Goal: Find specific page/section: Find specific page/section

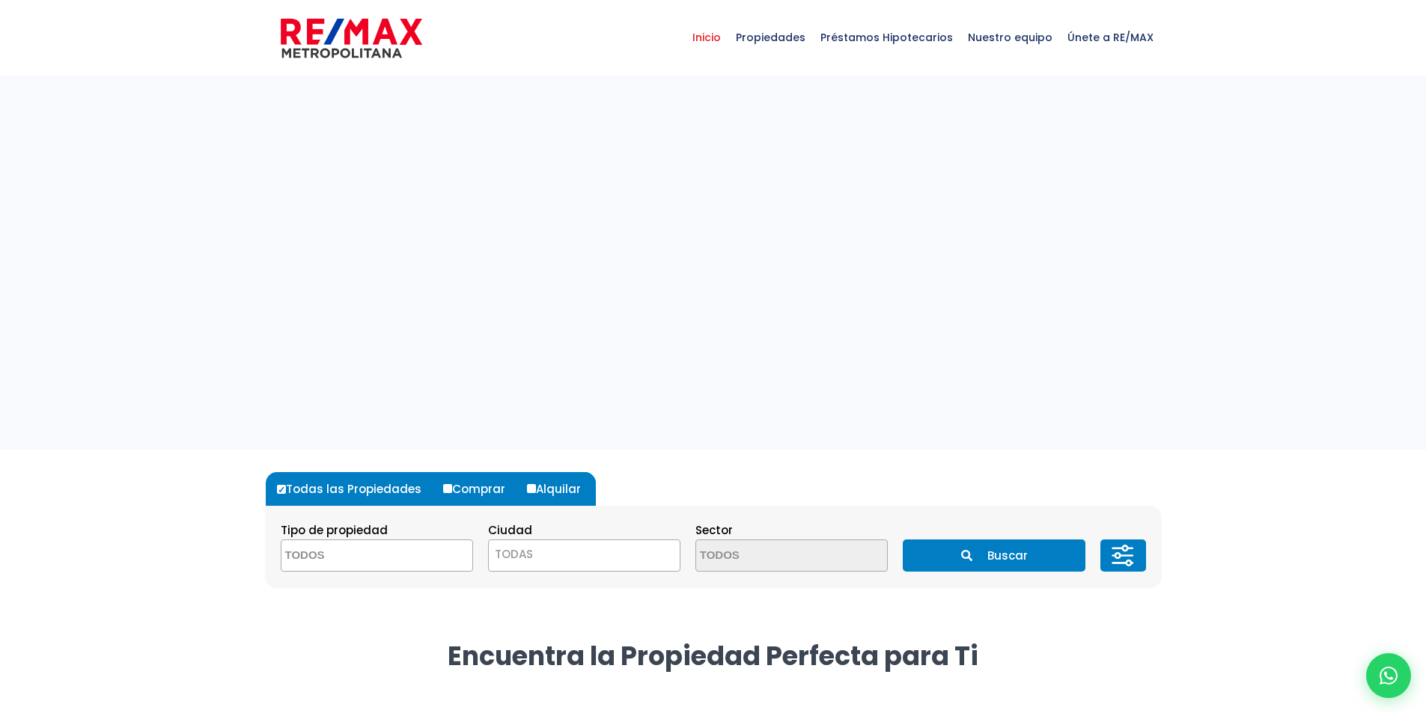
select select
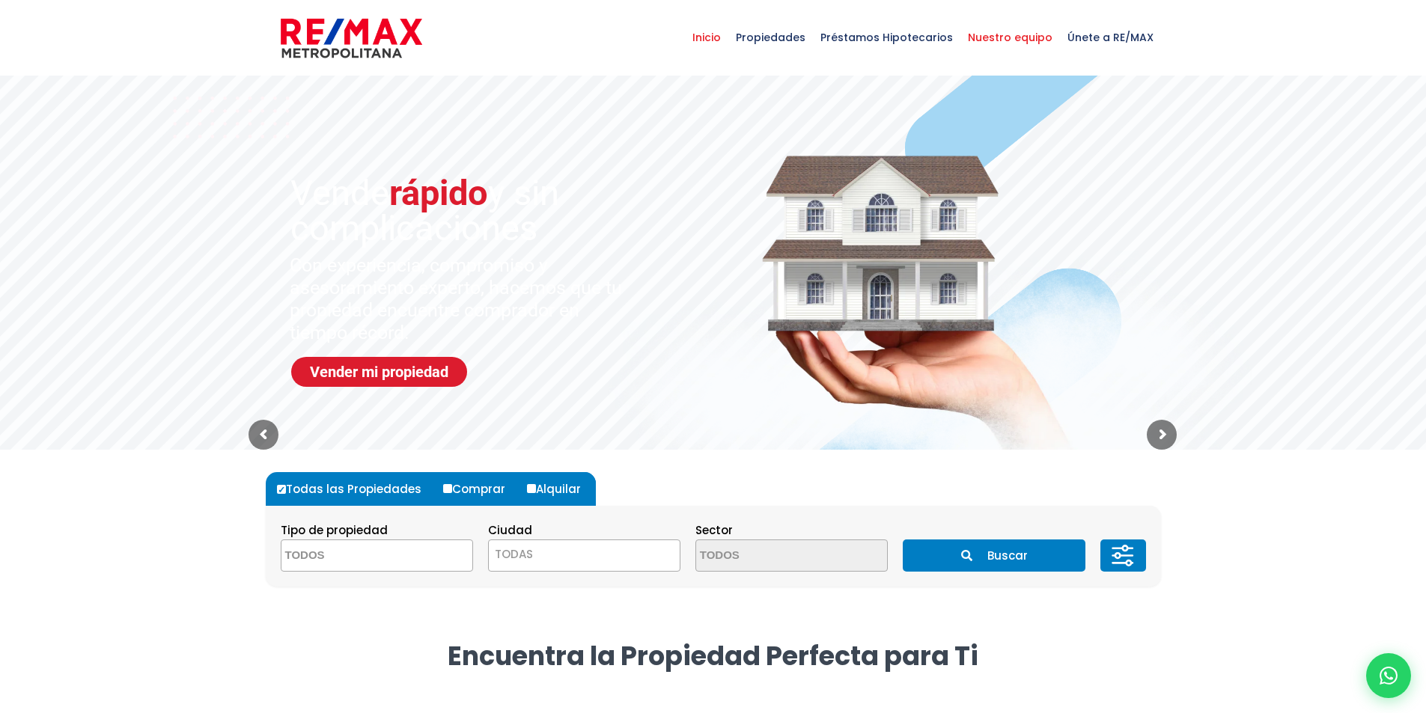
click at [1031, 39] on span "Nuestro equipo" at bounding box center [1010, 37] width 100 height 45
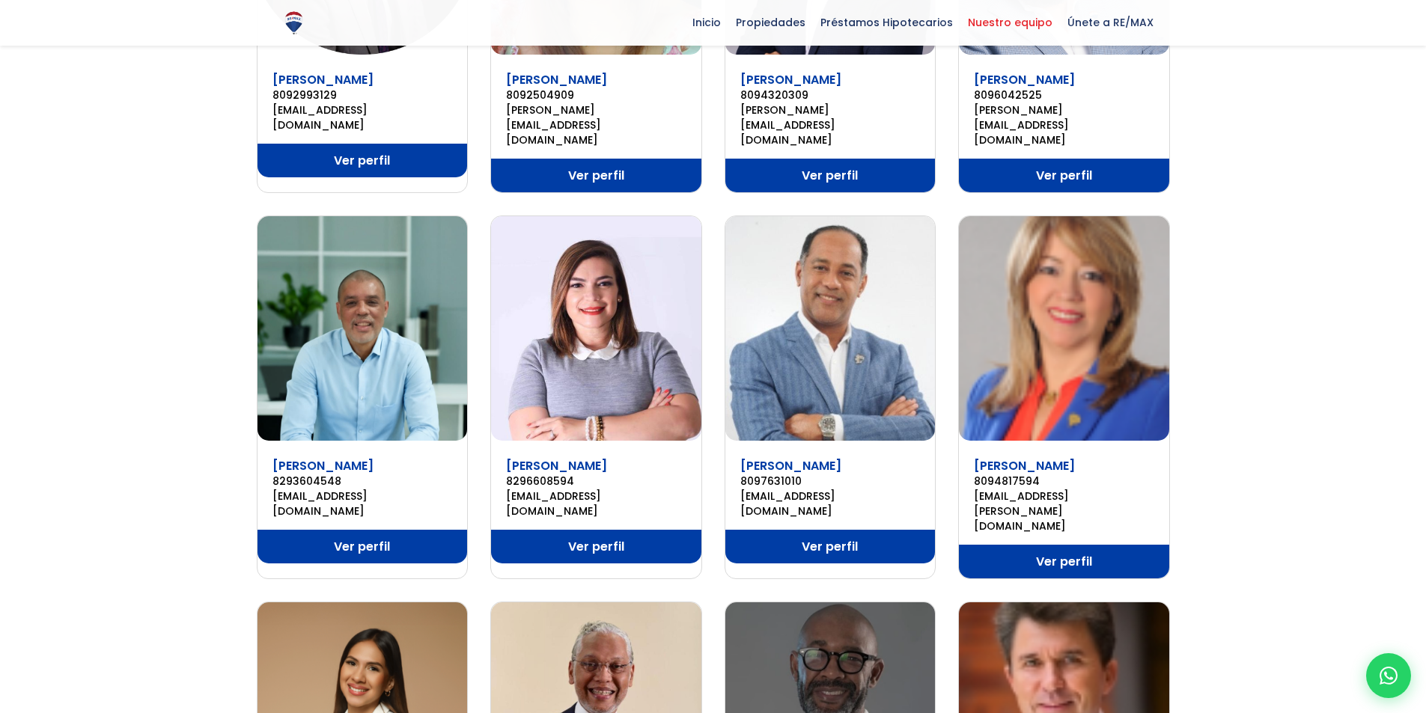
scroll to position [749, 0]
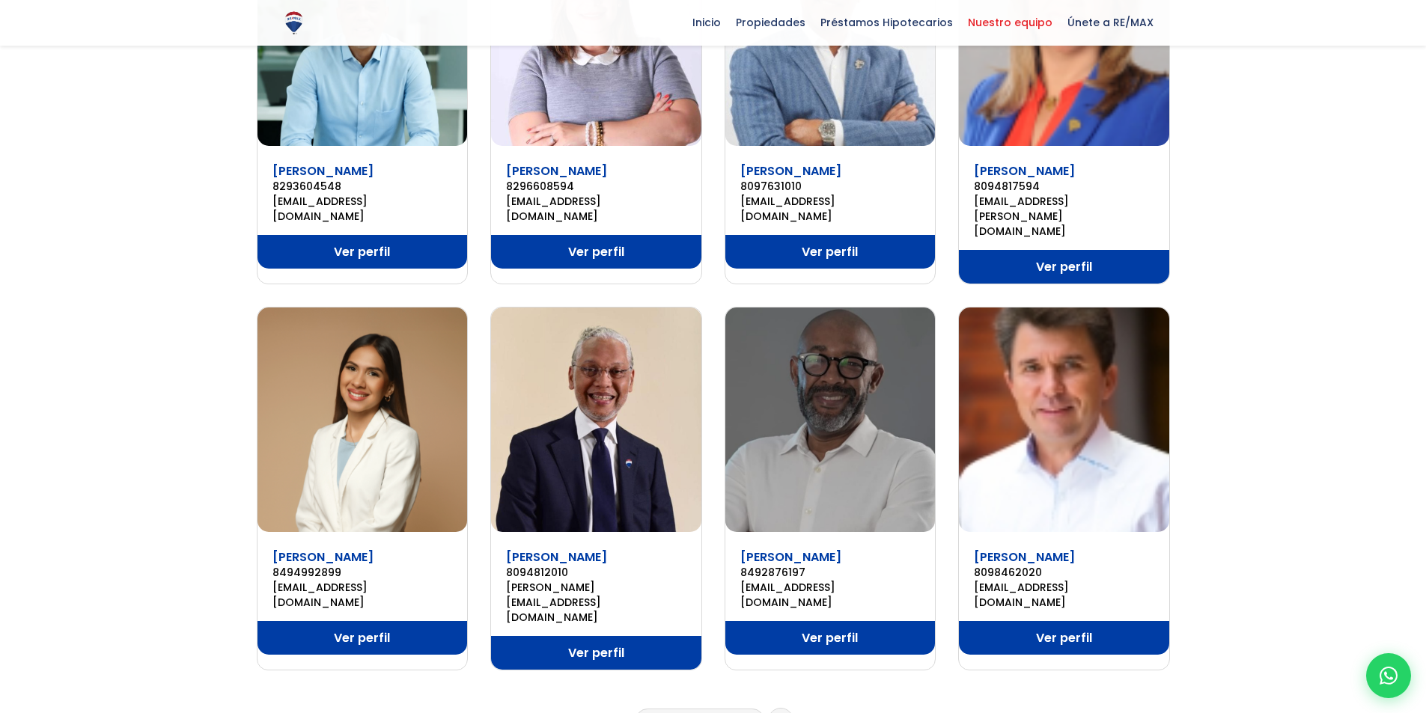
click at [682, 713] on link "2" at bounding box center [685, 721] width 6 height 16
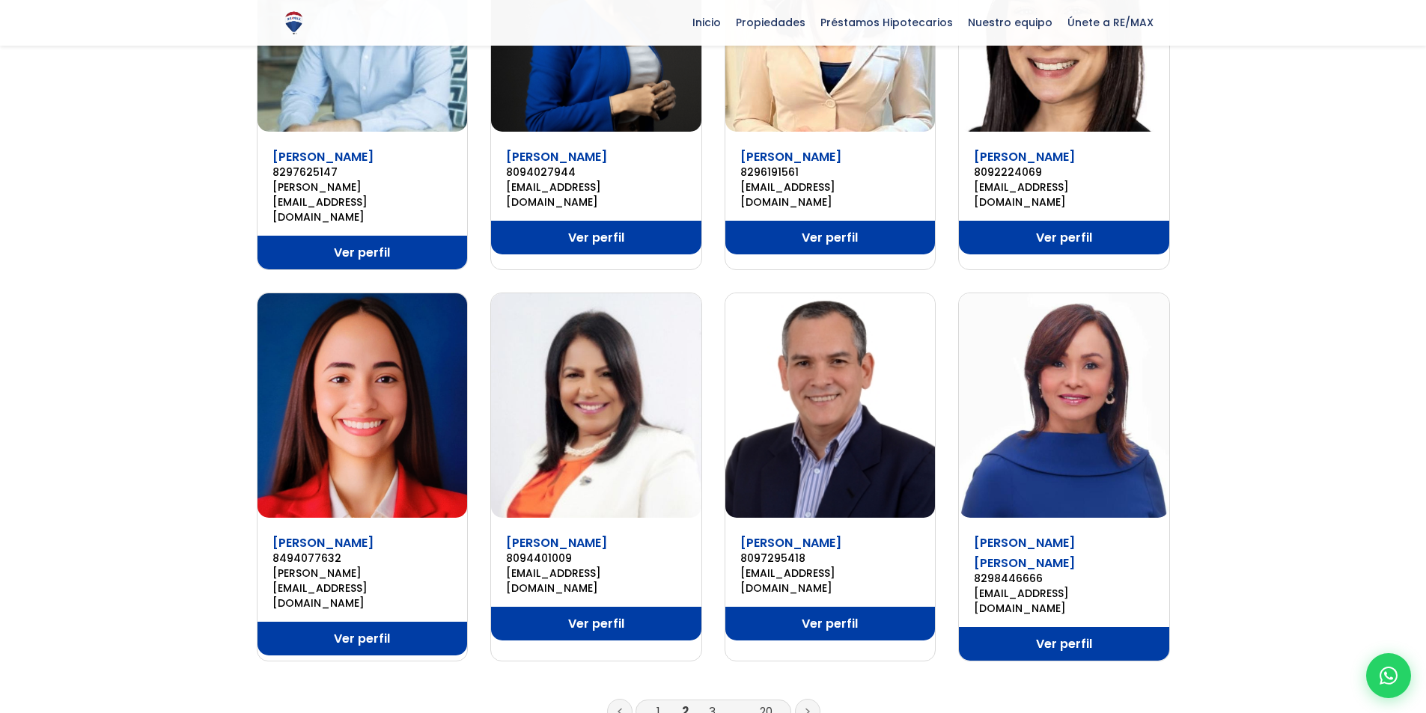
scroll to position [749, 0]
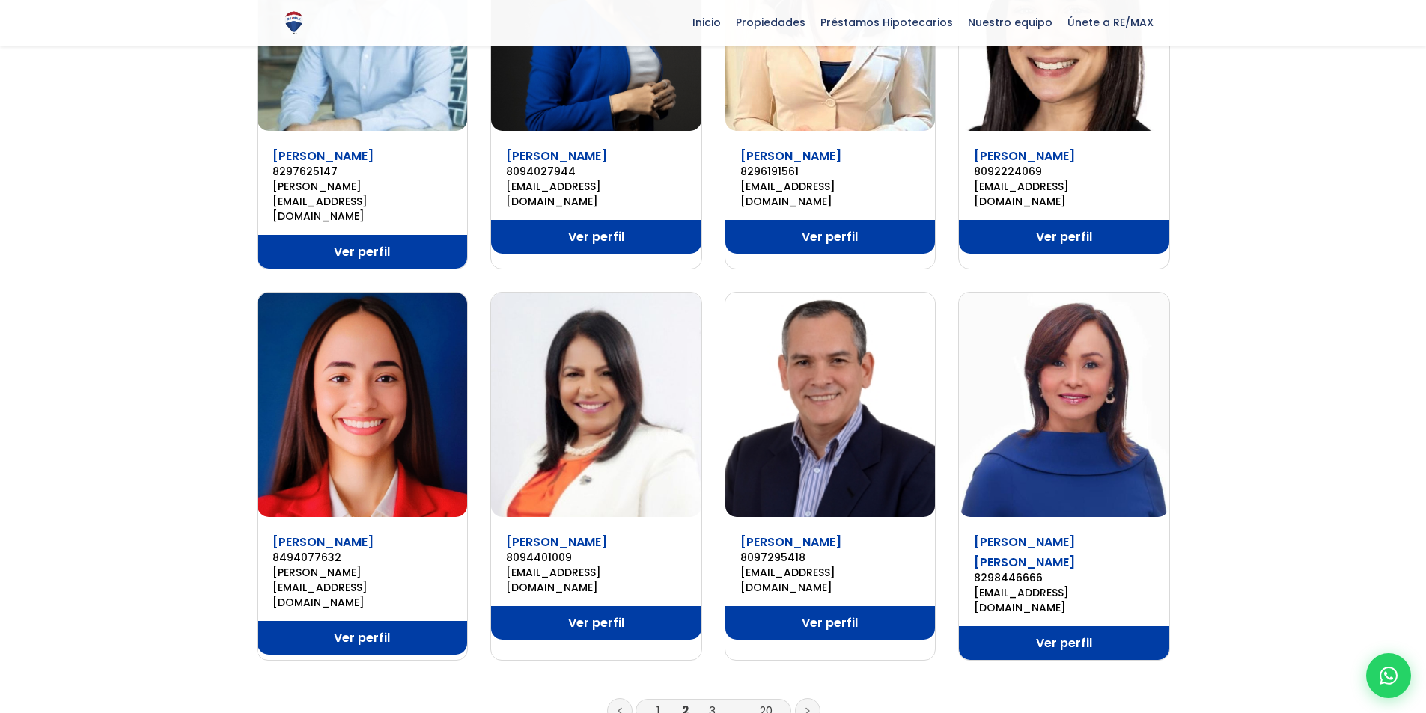
click at [711, 703] on link "3" at bounding box center [712, 711] width 7 height 16
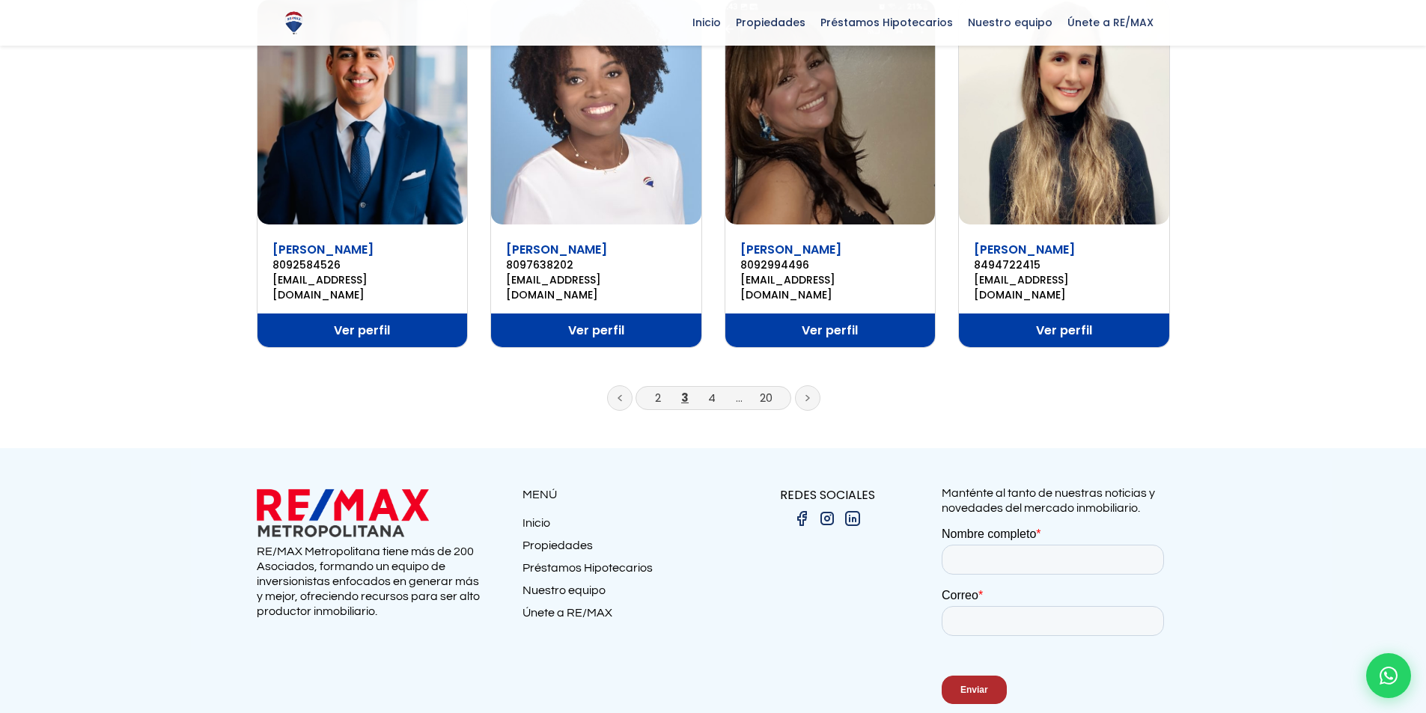
scroll to position [1062, 0]
click at [710, 389] on link "4" at bounding box center [711, 397] width 7 height 16
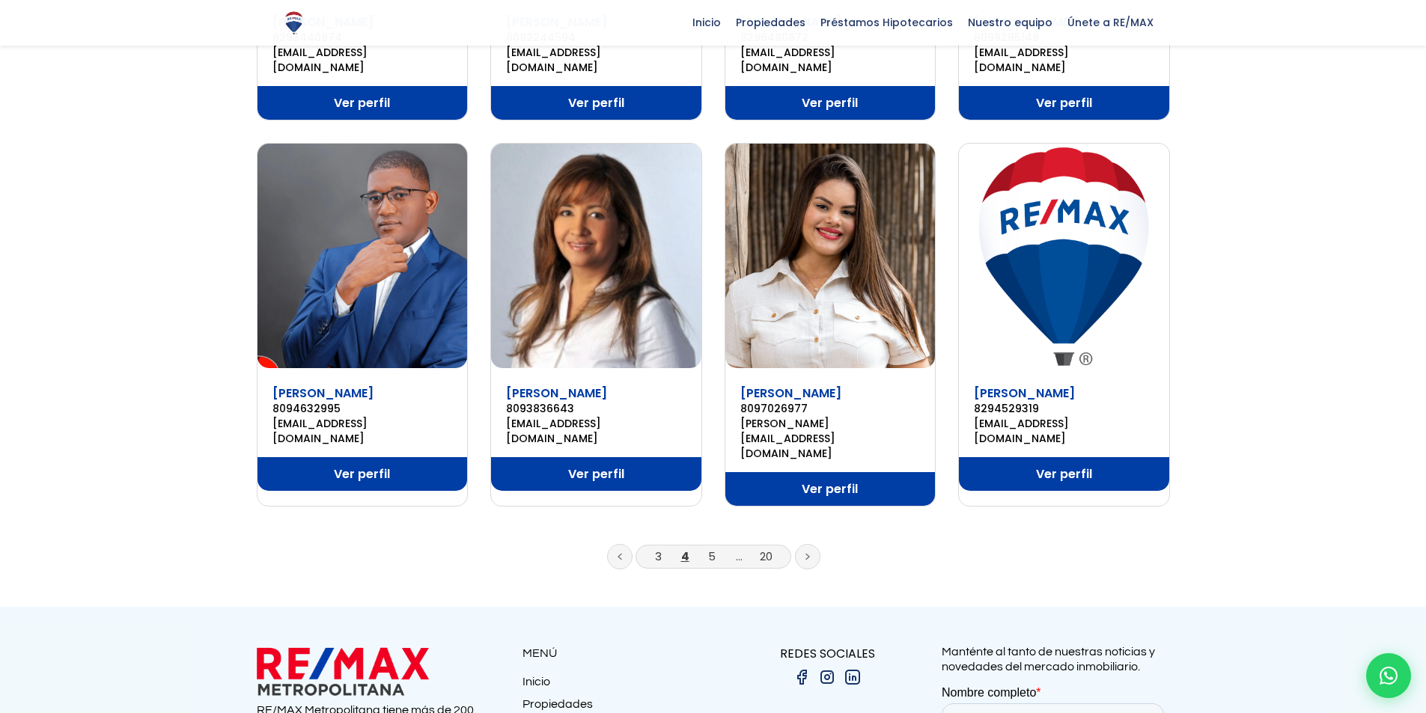
scroll to position [898, 0]
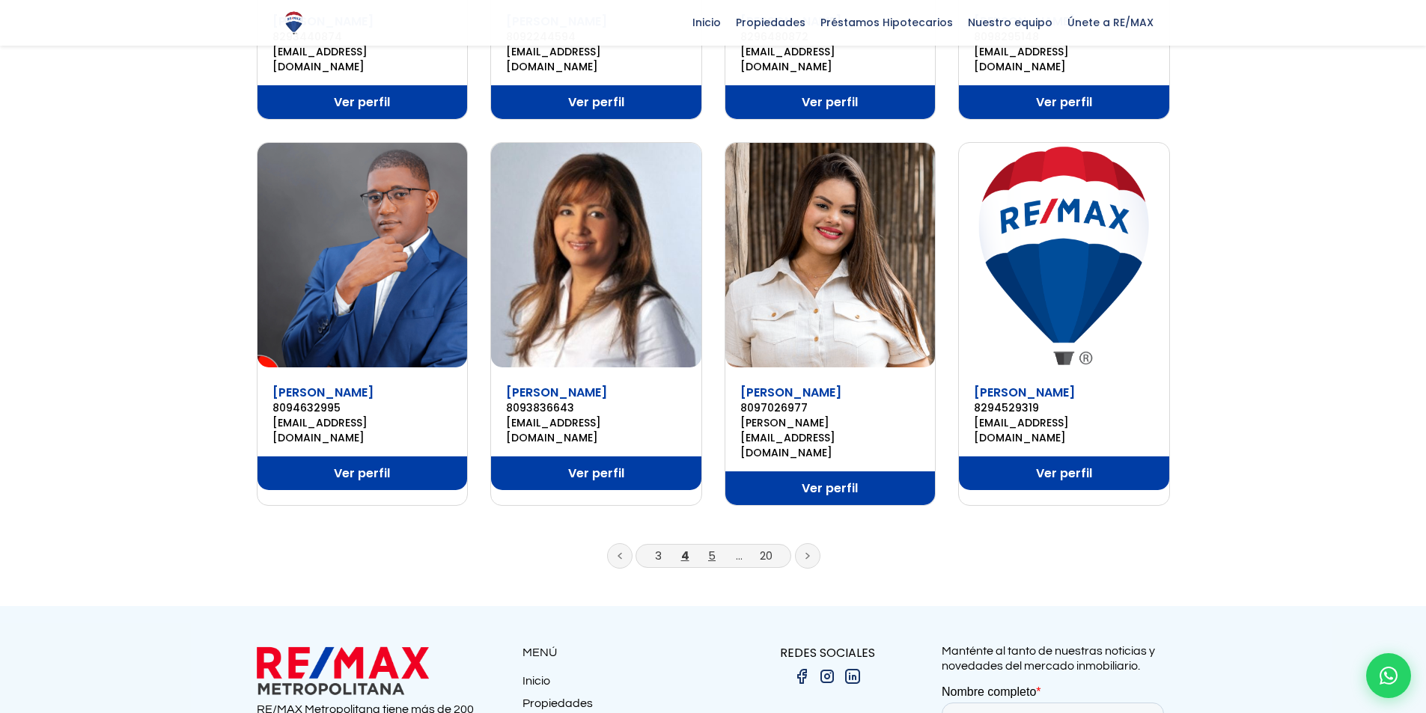
click at [708, 548] on link "5" at bounding box center [711, 556] width 7 height 16
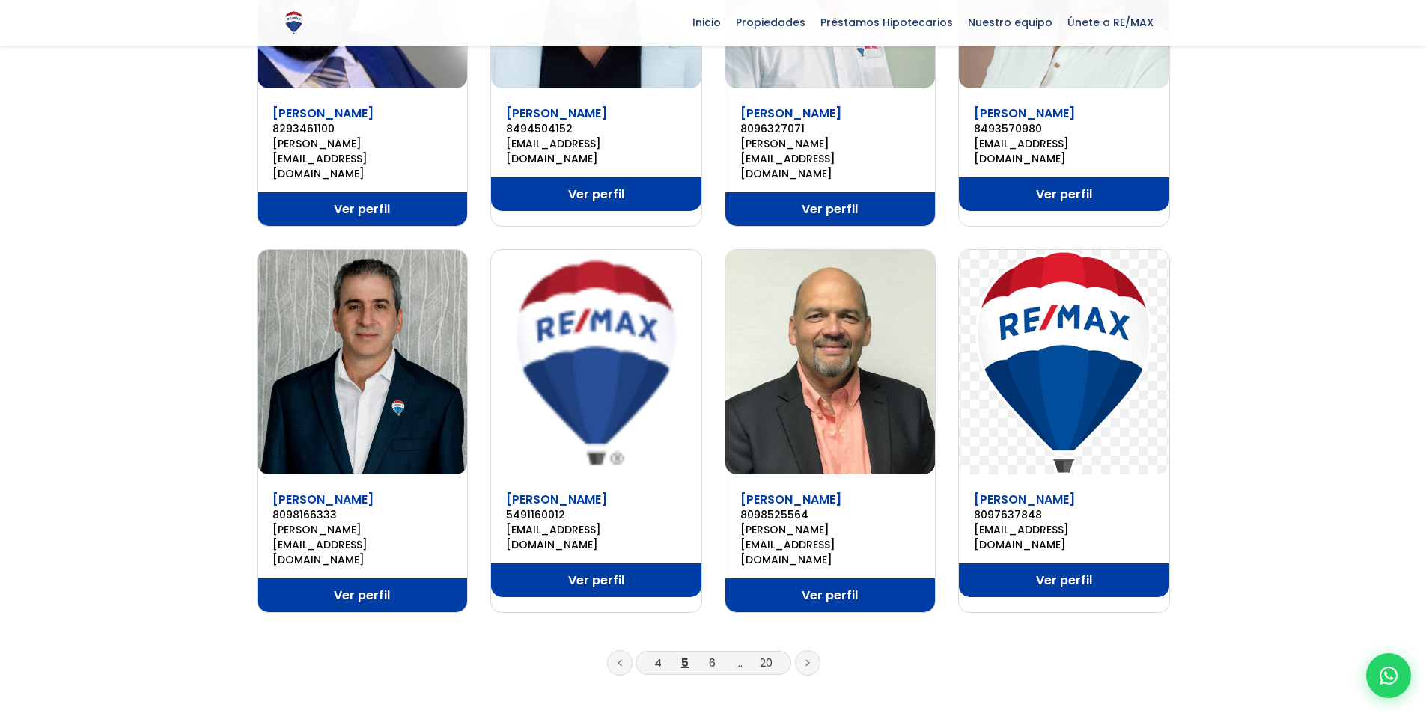
scroll to position [898, 0]
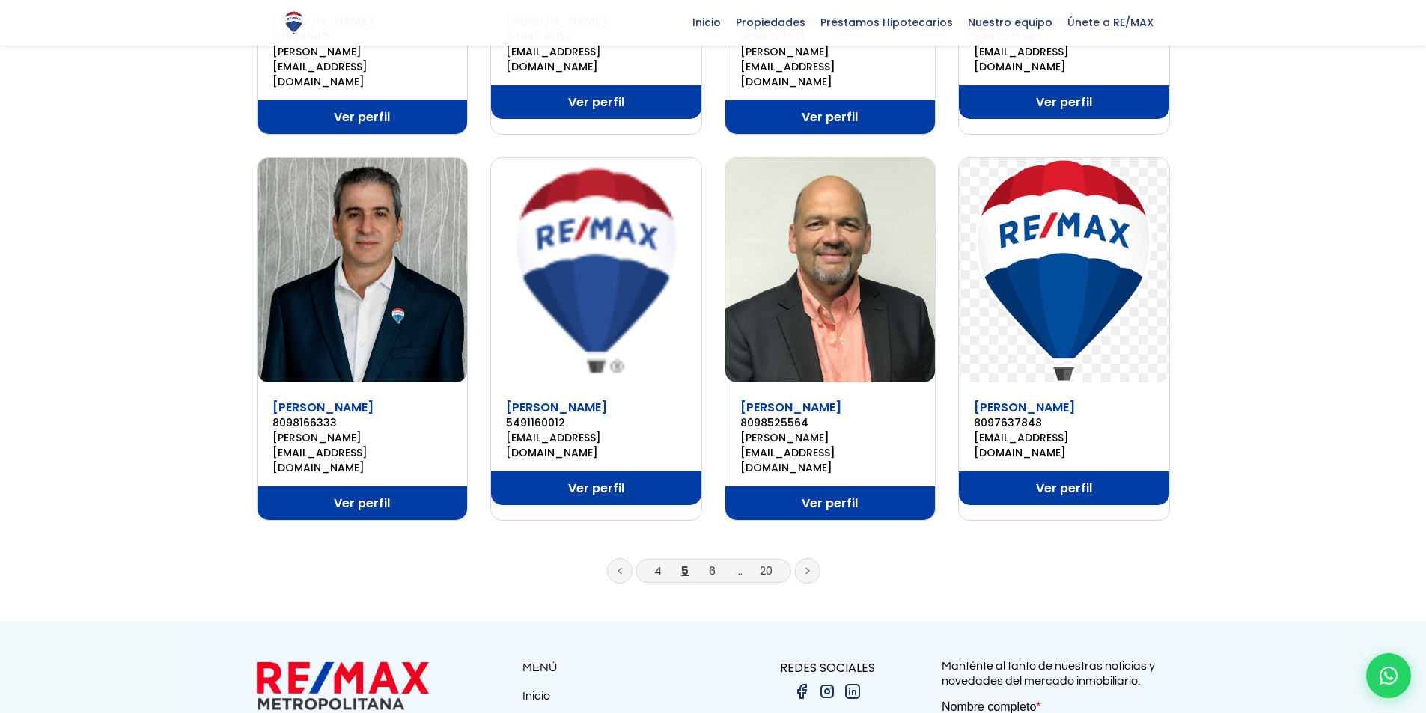
click at [805, 567] on icon at bounding box center [807, 570] width 4 height 7
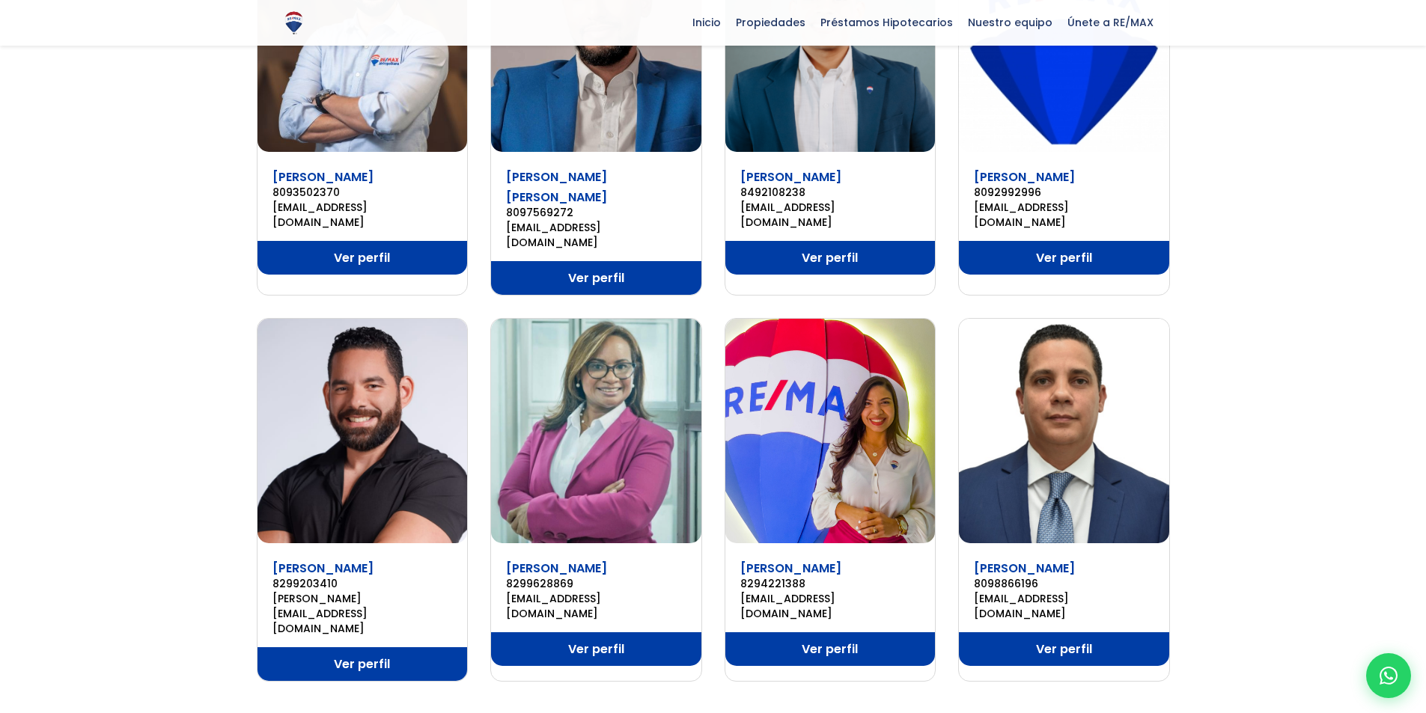
scroll to position [749, 0]
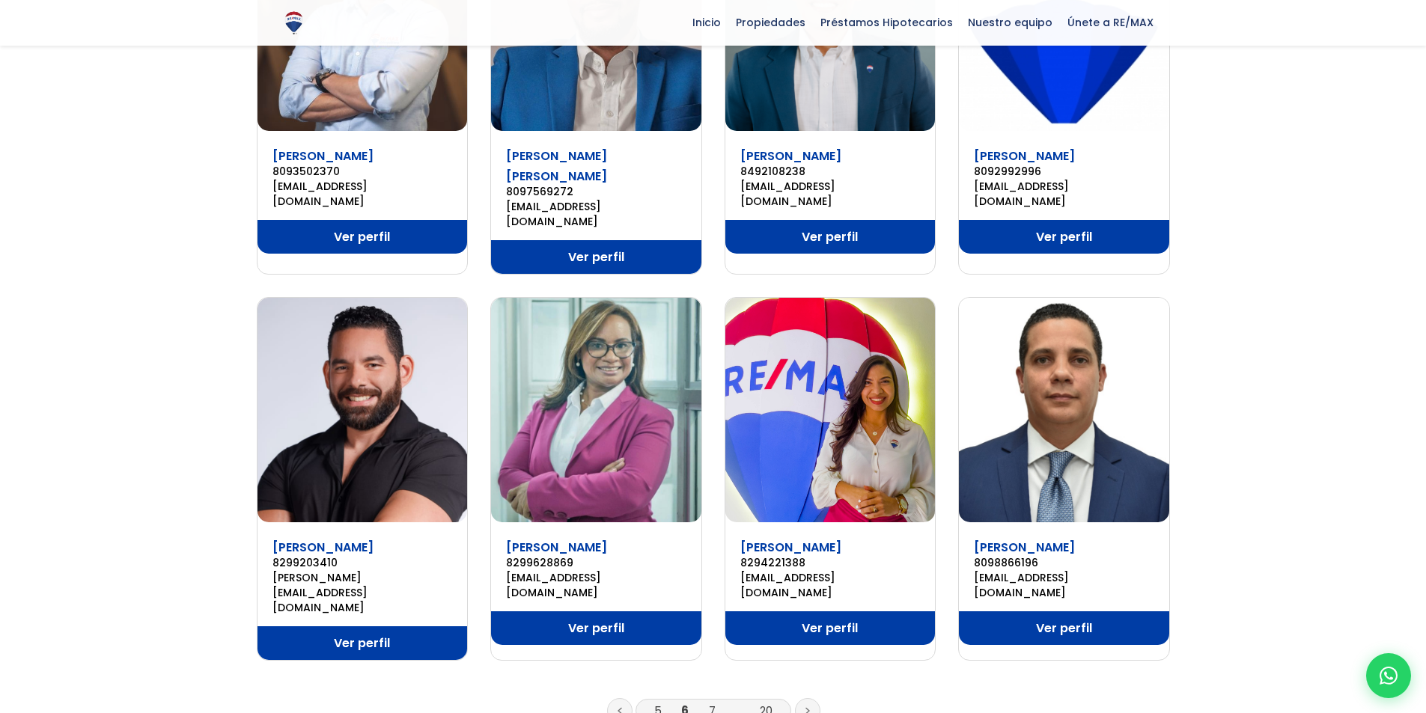
click at [808, 709] on icon at bounding box center [807, 711] width 3 height 5
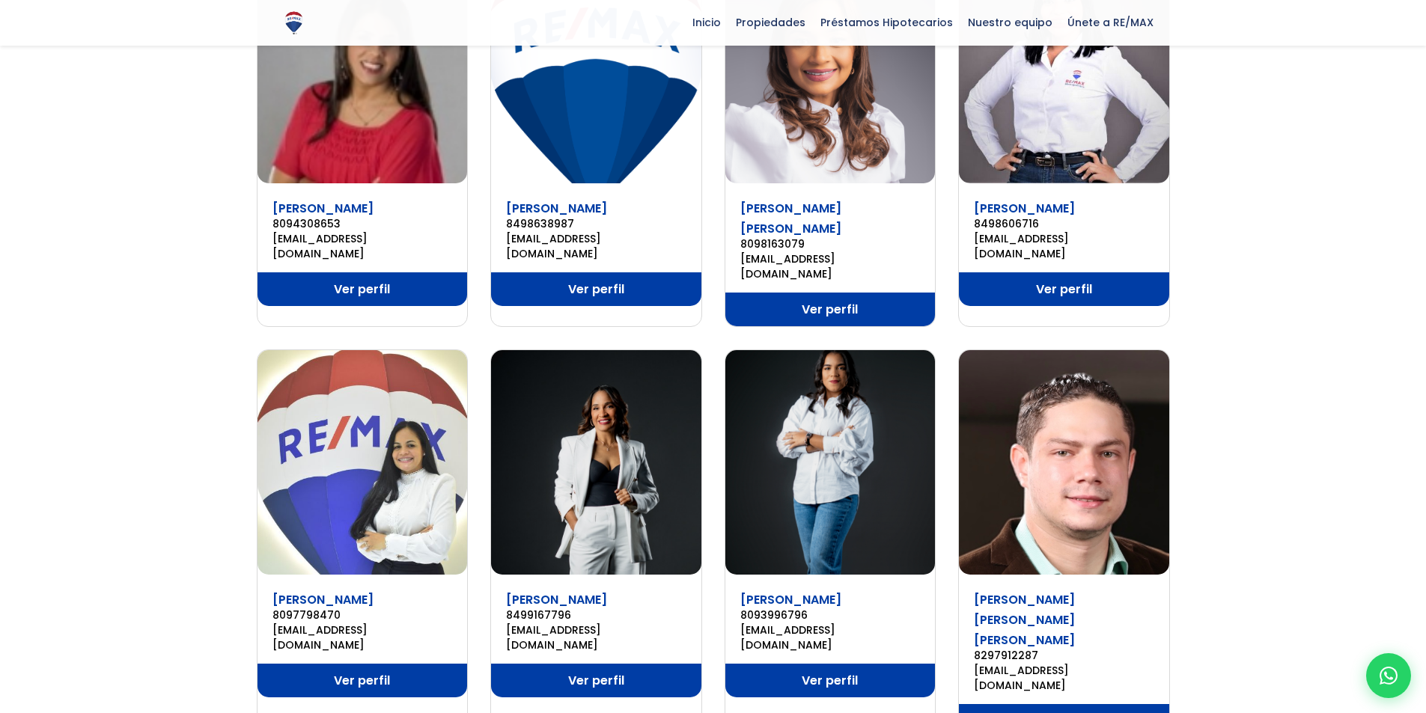
scroll to position [898, 0]
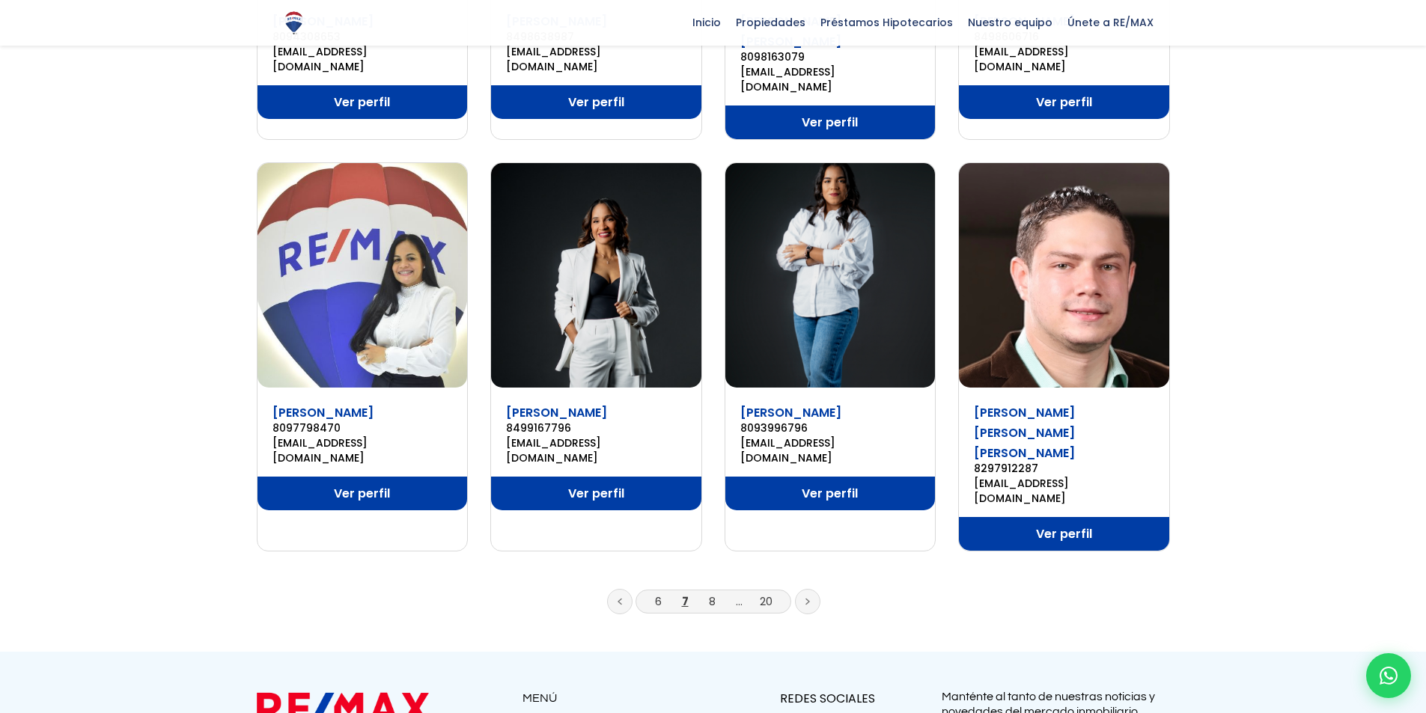
click at [808, 598] on icon at bounding box center [807, 601] width 4 height 7
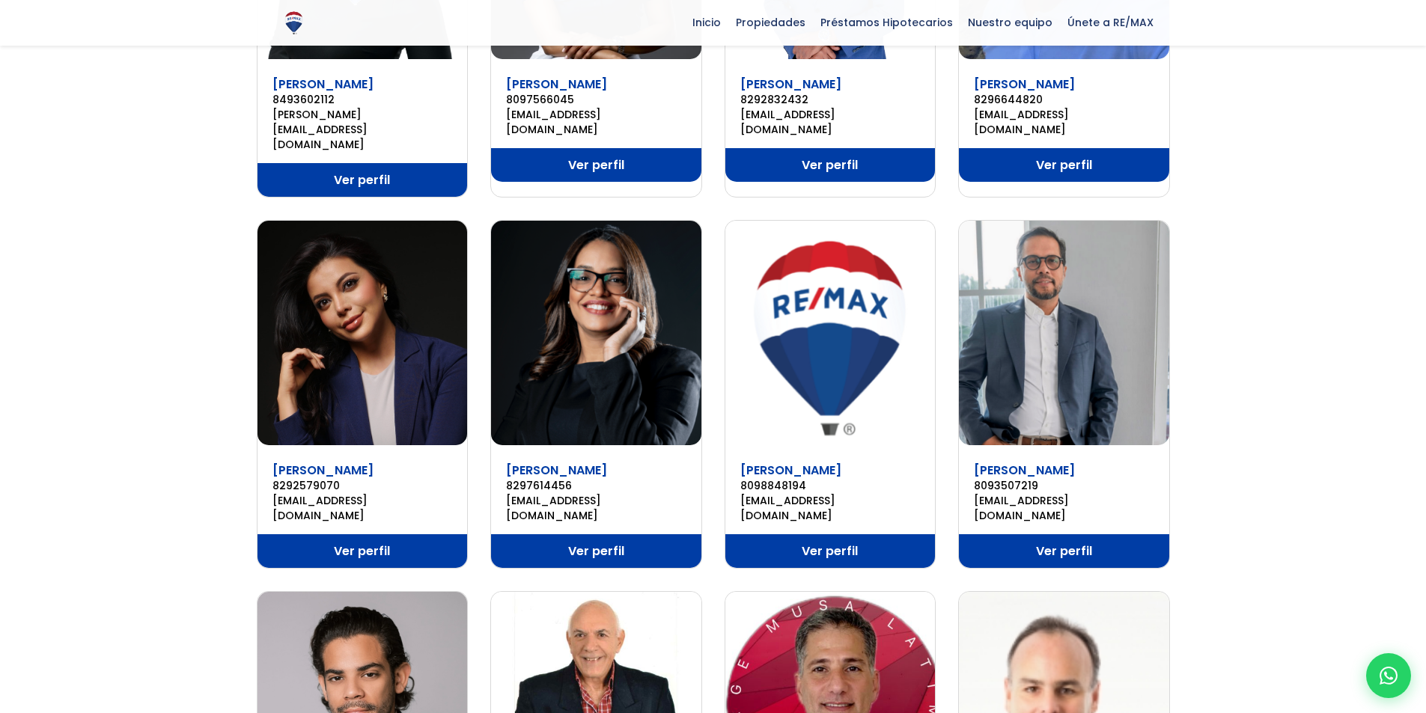
scroll to position [749, 0]
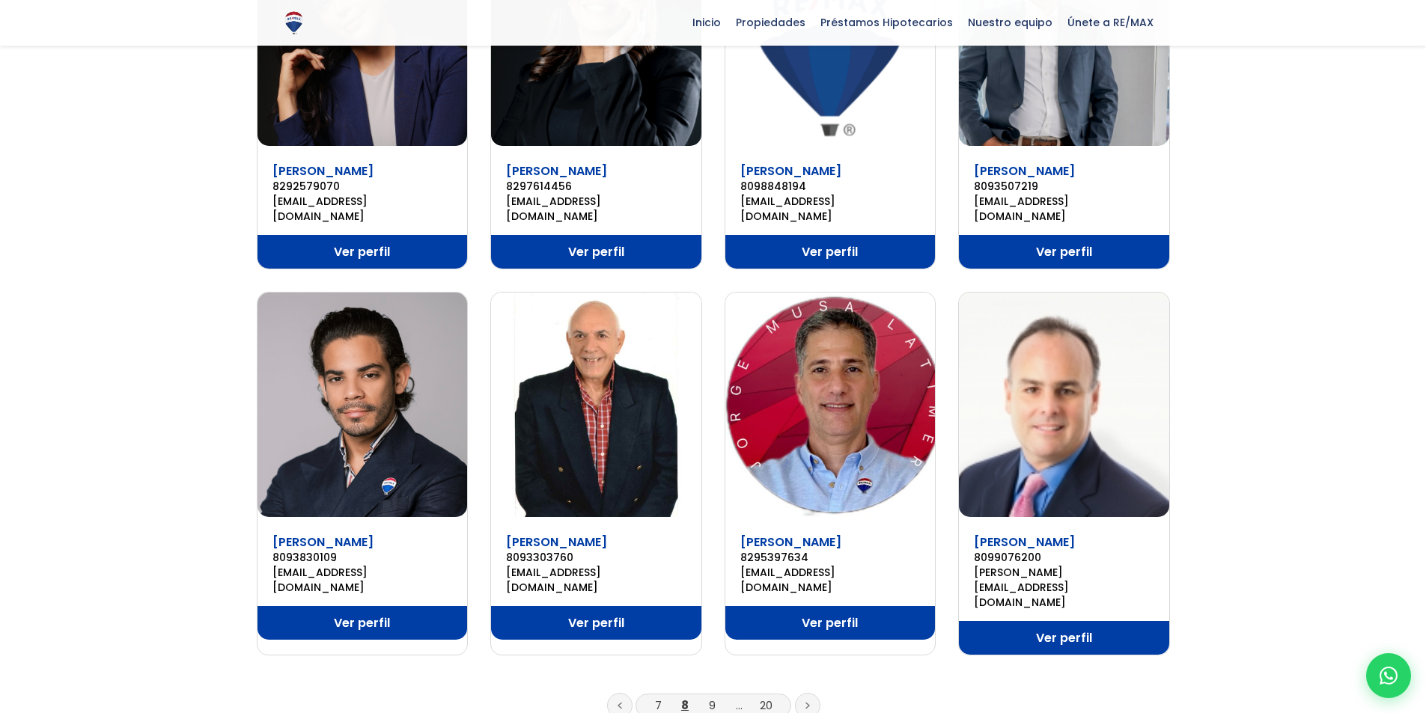
click at [808, 704] on icon at bounding box center [807, 706] width 3 height 5
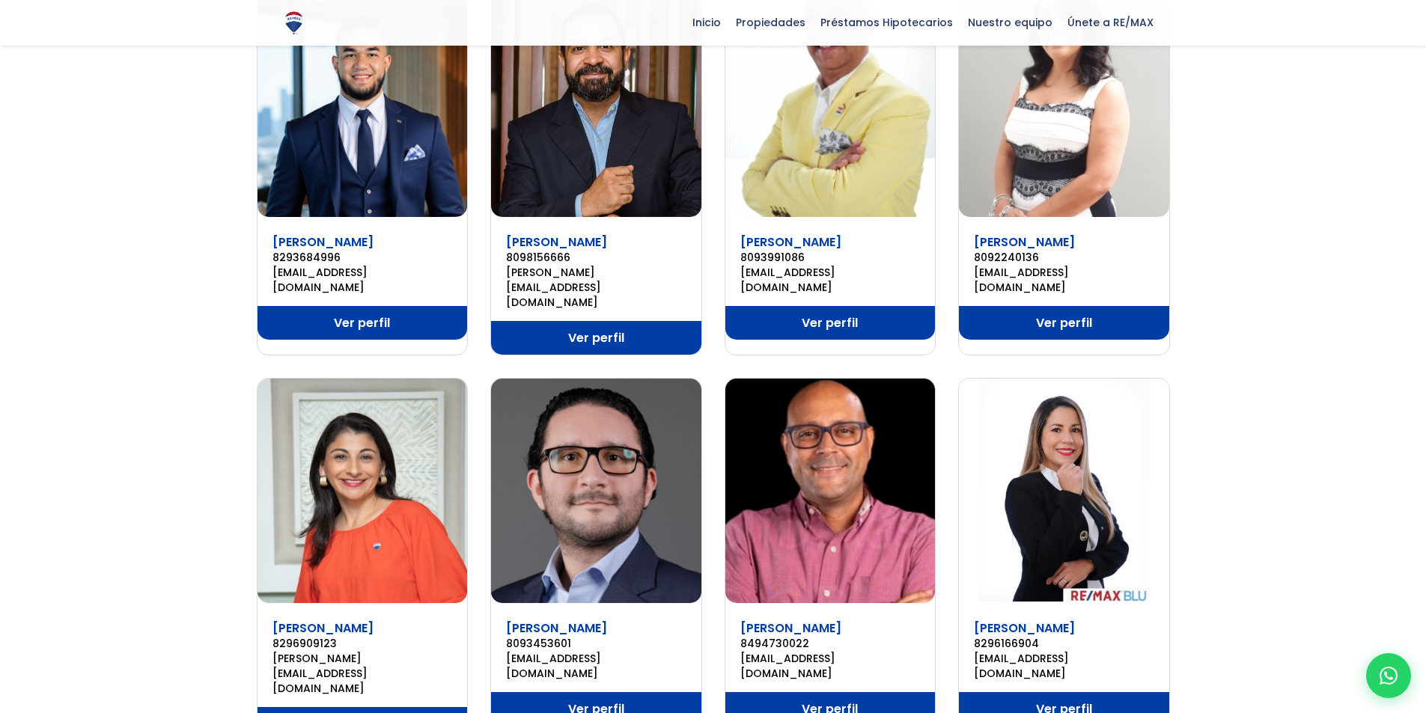
scroll to position [898, 0]
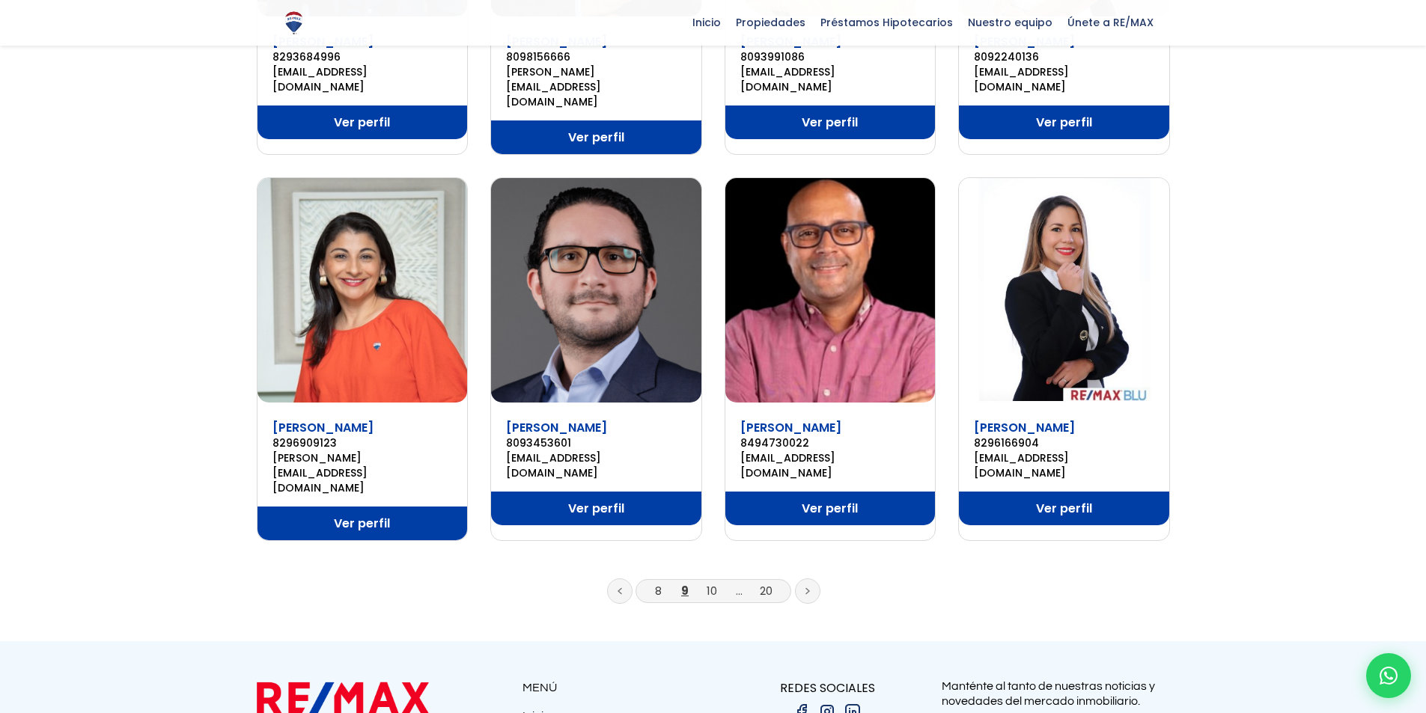
click at [803, 579] on link at bounding box center [807, 591] width 25 height 25
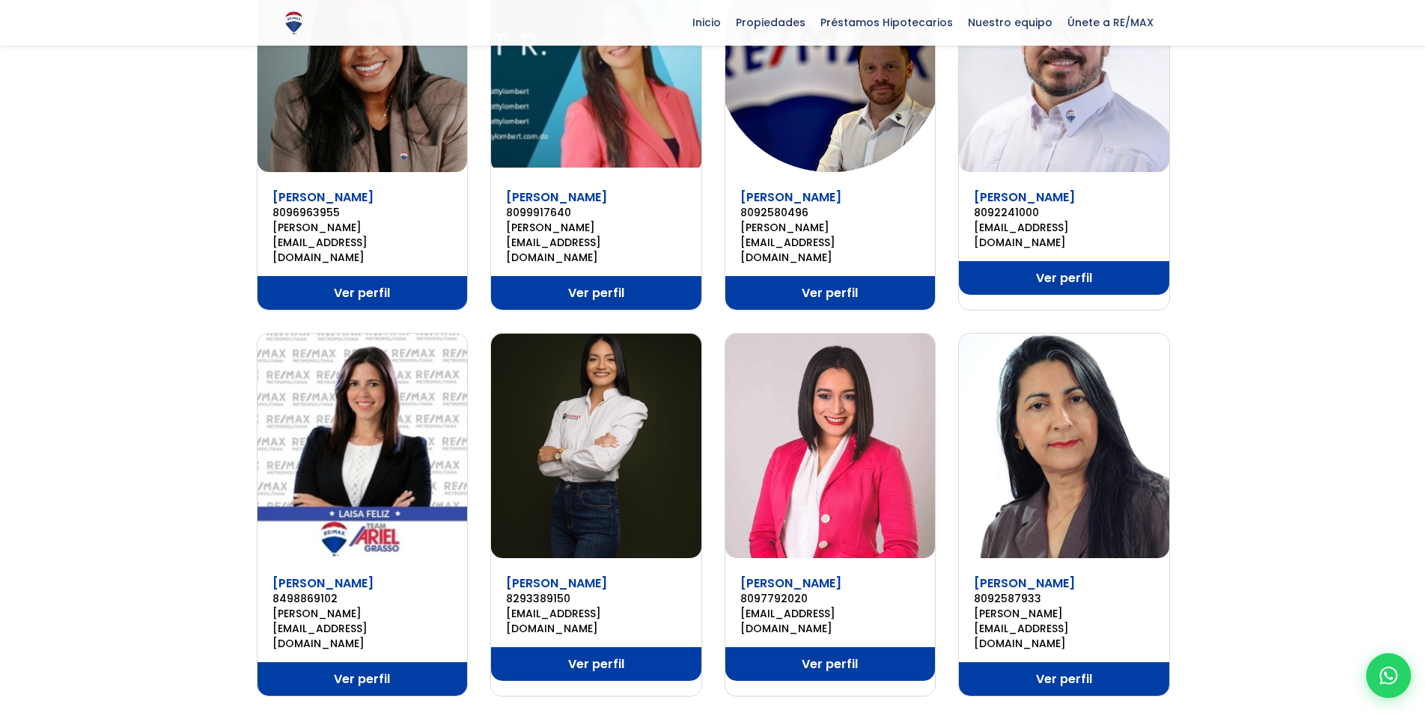
scroll to position [749, 0]
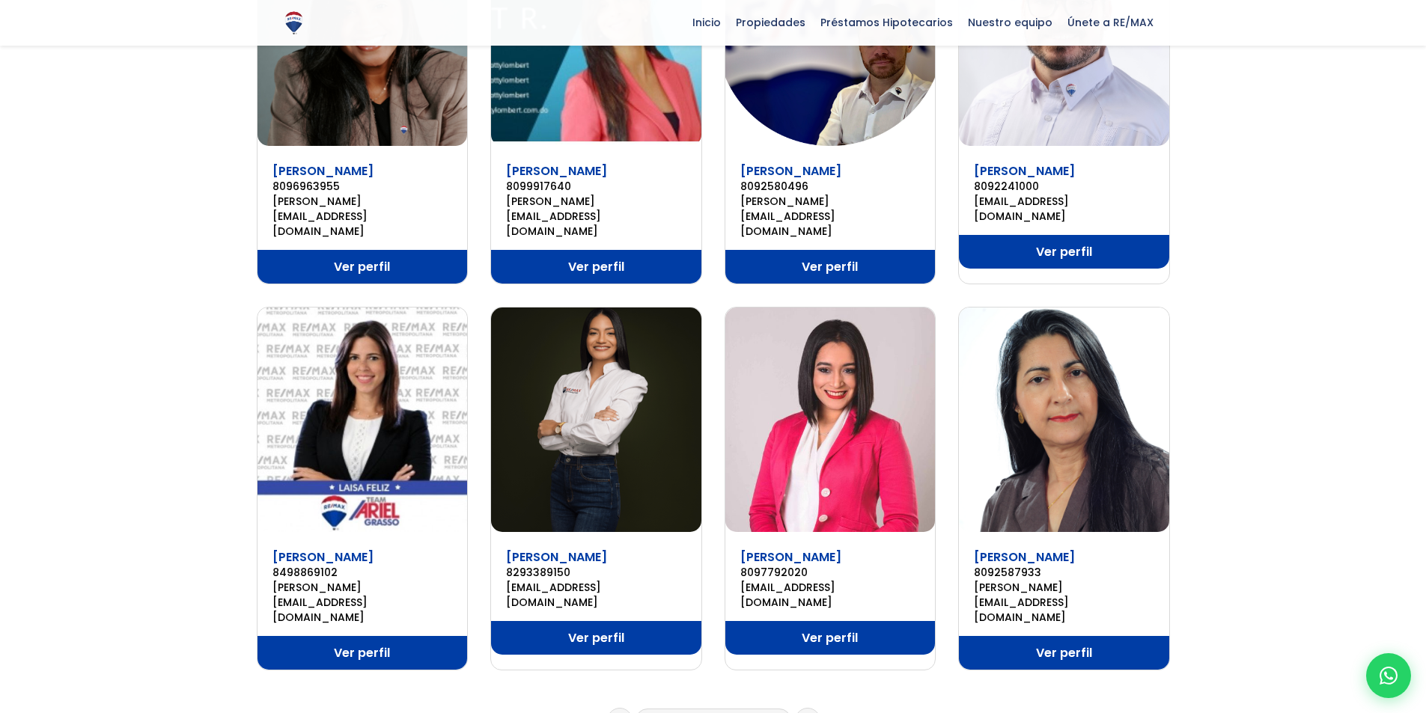
click at [811, 708] on link at bounding box center [807, 720] width 25 height 25
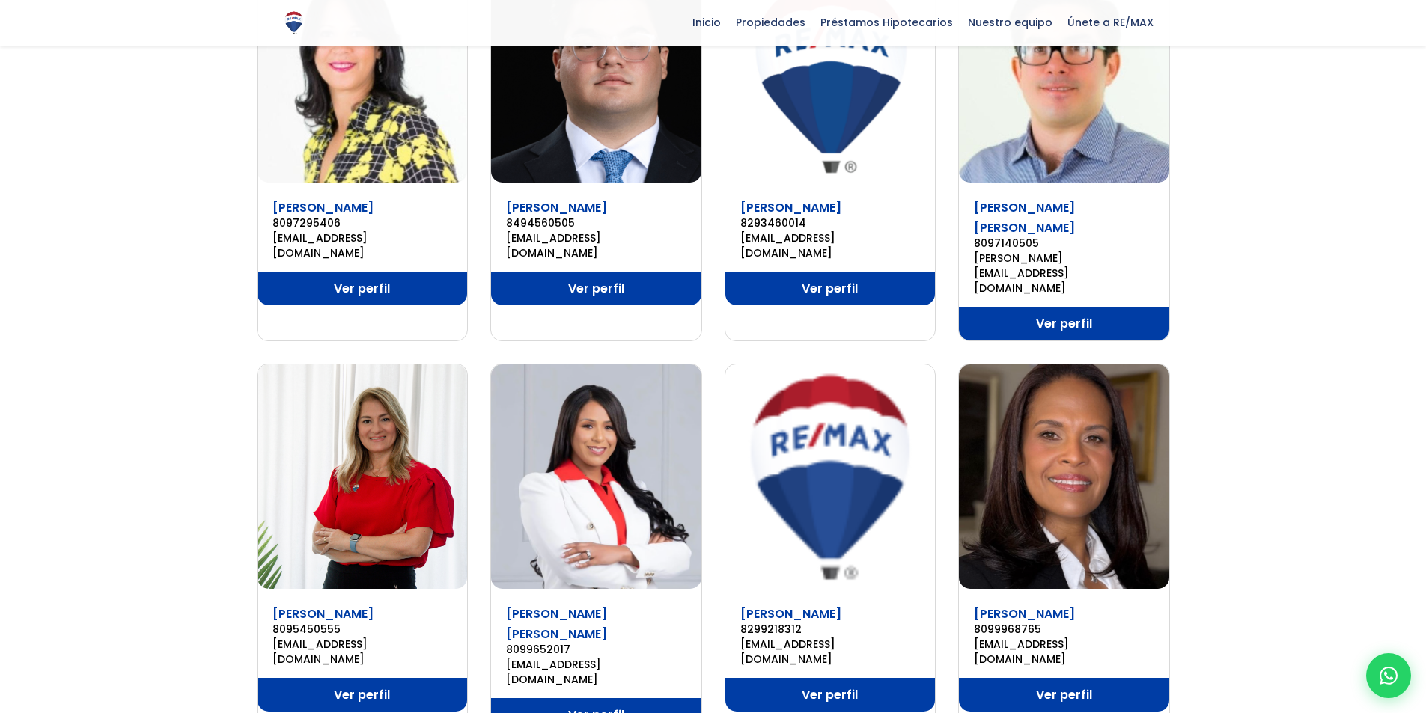
scroll to position [749, 0]
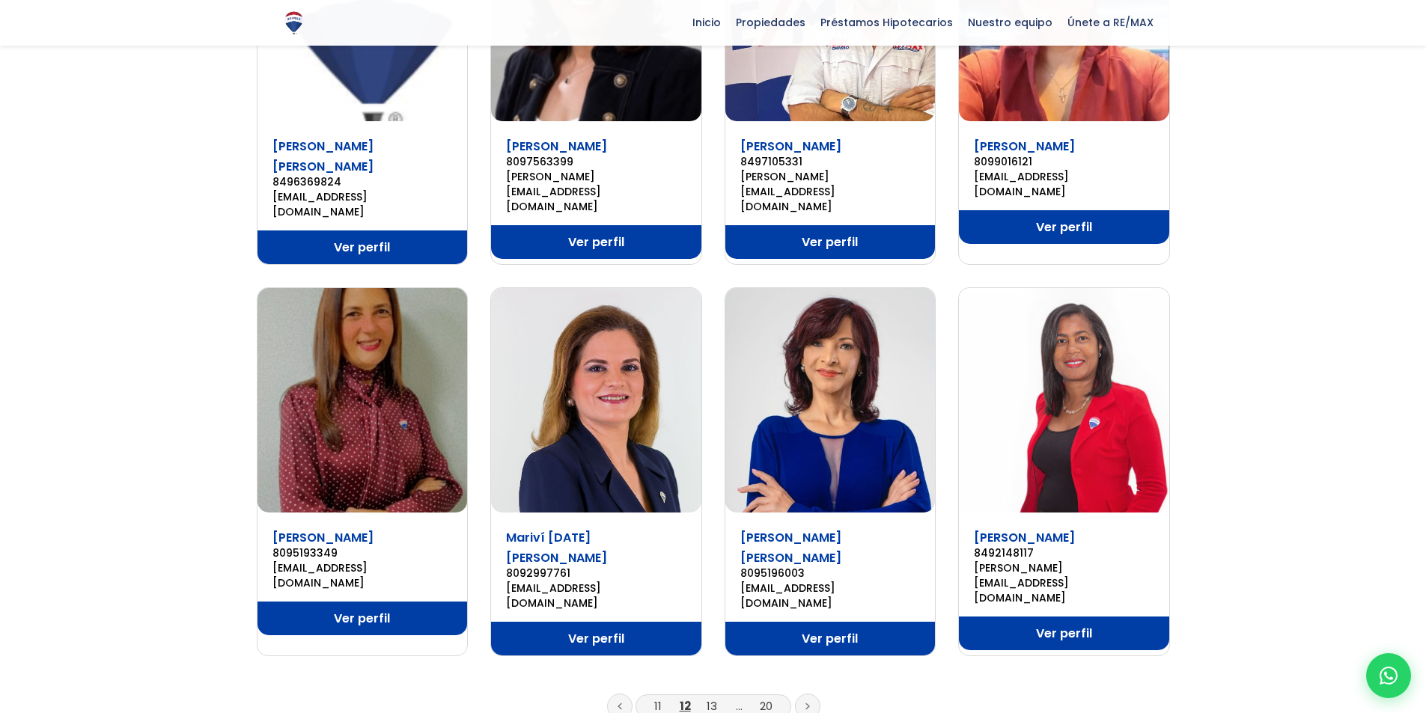
scroll to position [823, 0]
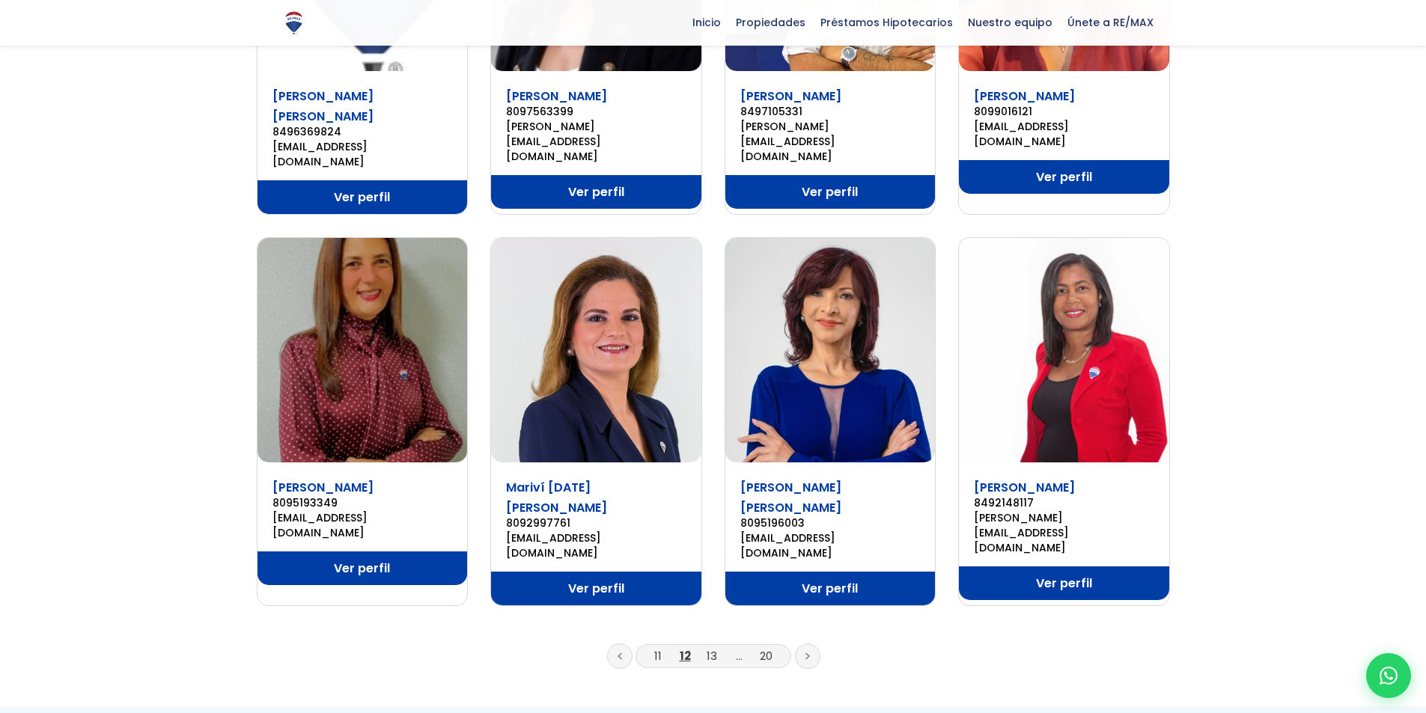
click at [804, 644] on link at bounding box center [807, 656] width 25 height 25
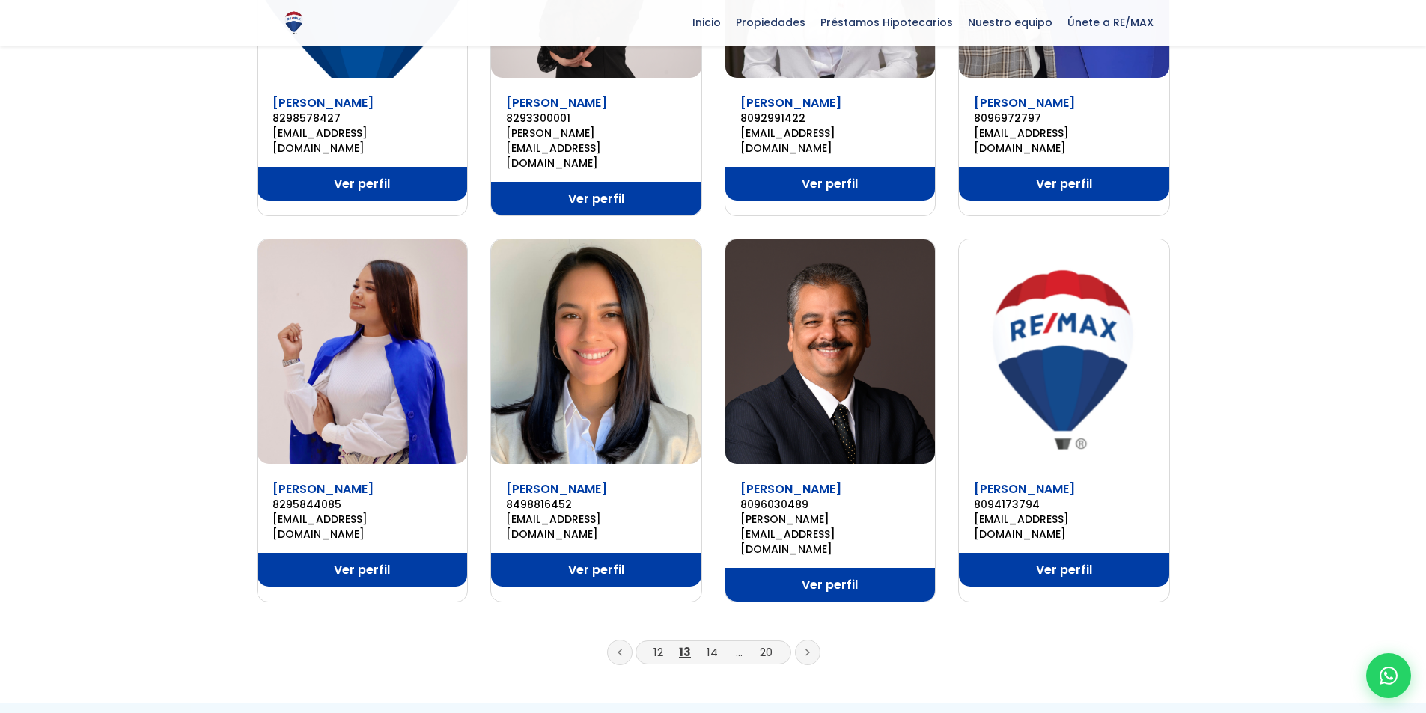
scroll to position [823, 0]
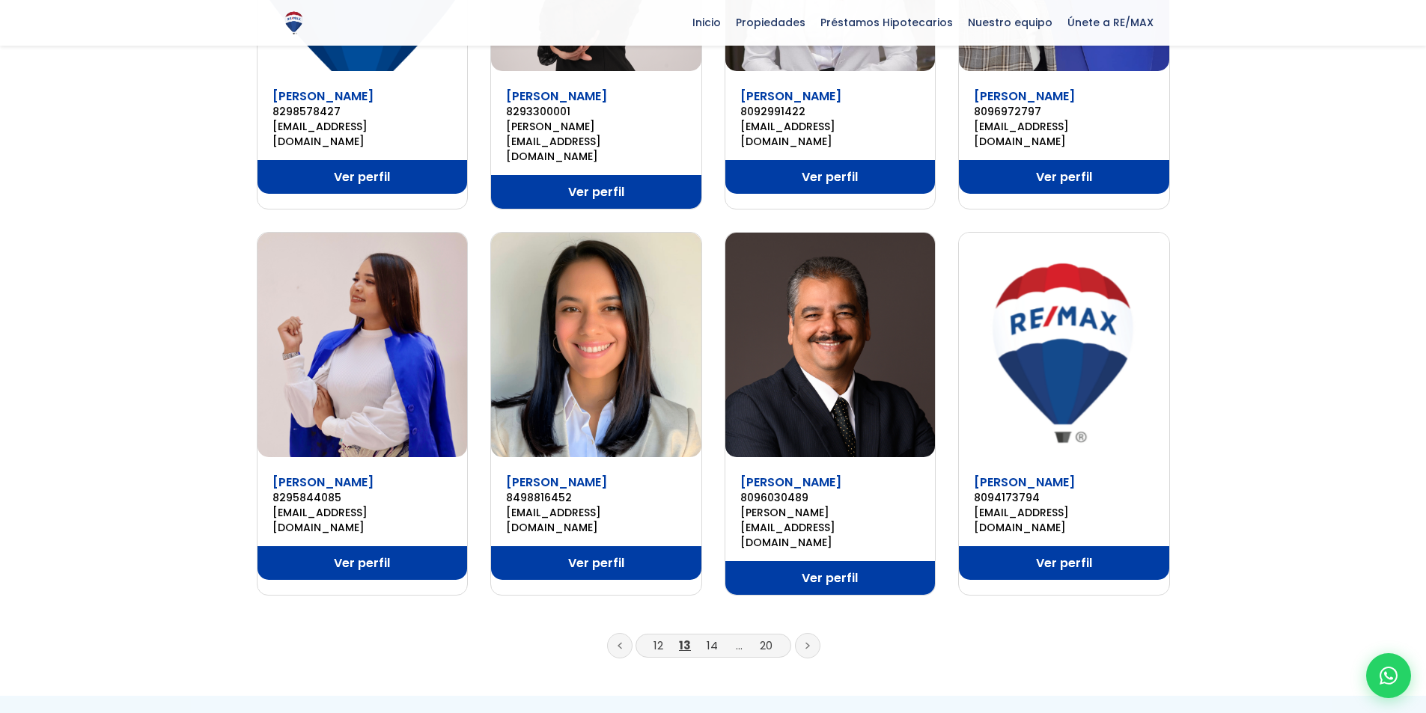
click at [808, 642] on icon at bounding box center [807, 645] width 4 height 7
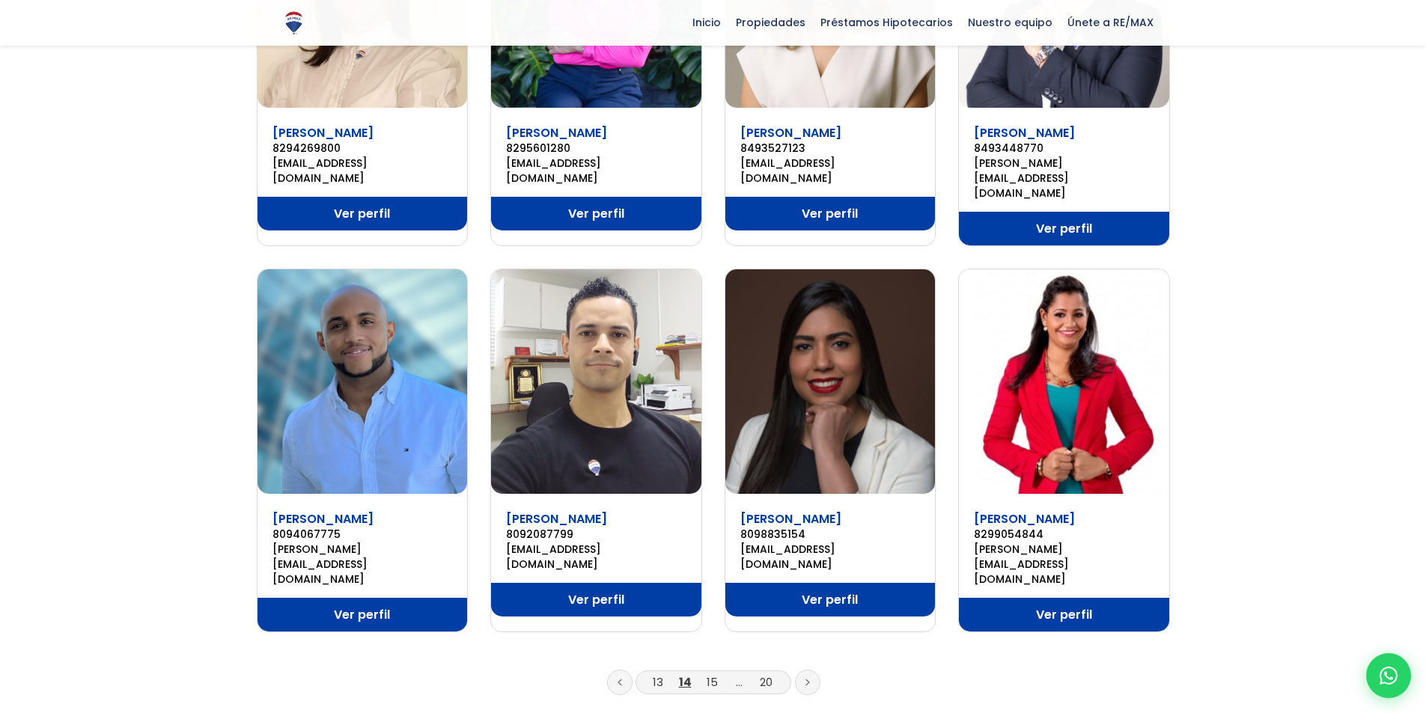
scroll to position [823, 0]
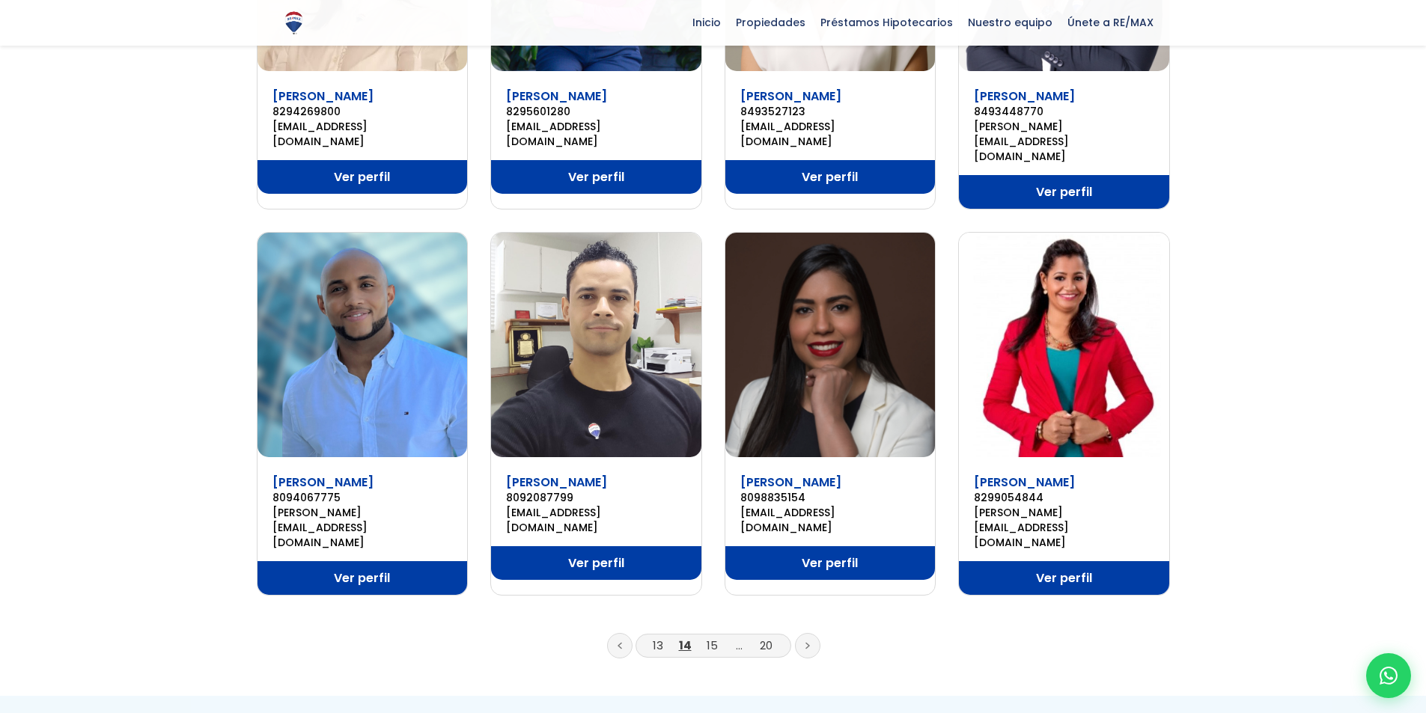
click at [805, 642] on icon at bounding box center [807, 645] width 4 height 7
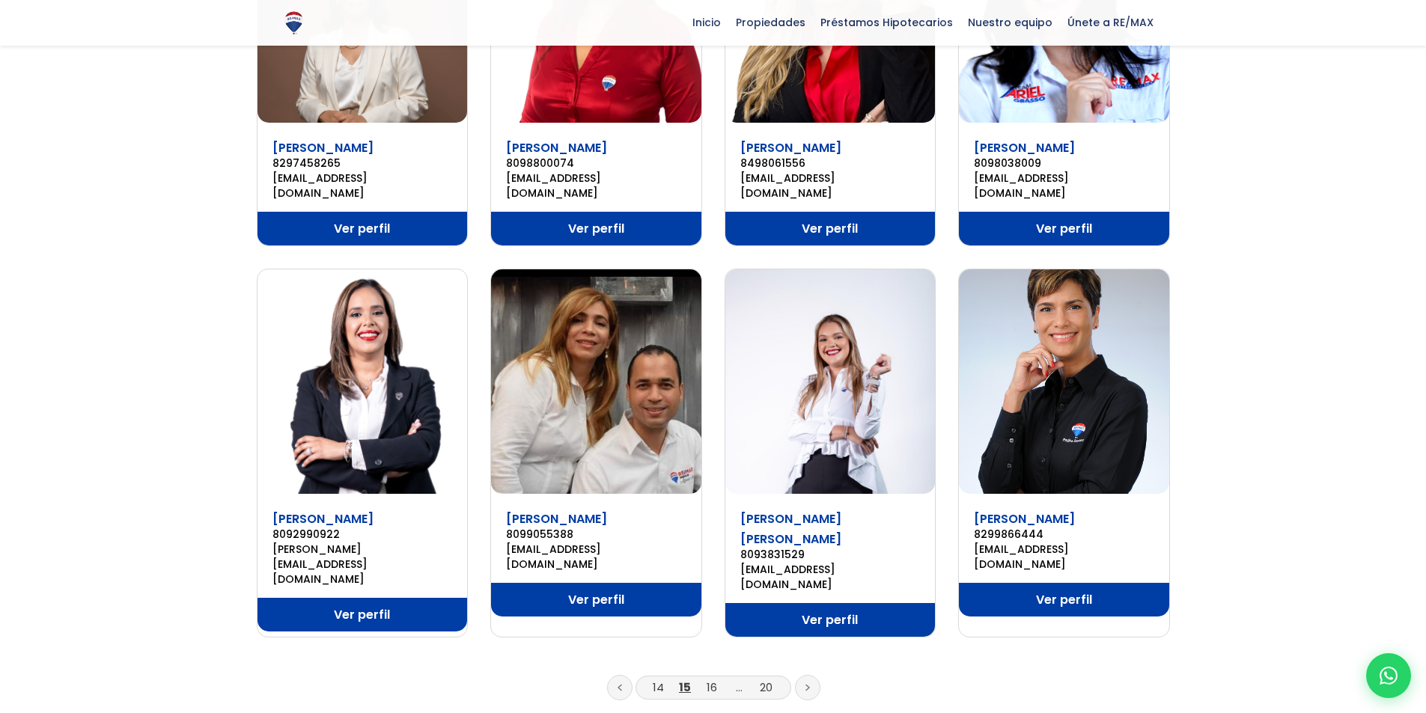
scroll to position [823, 0]
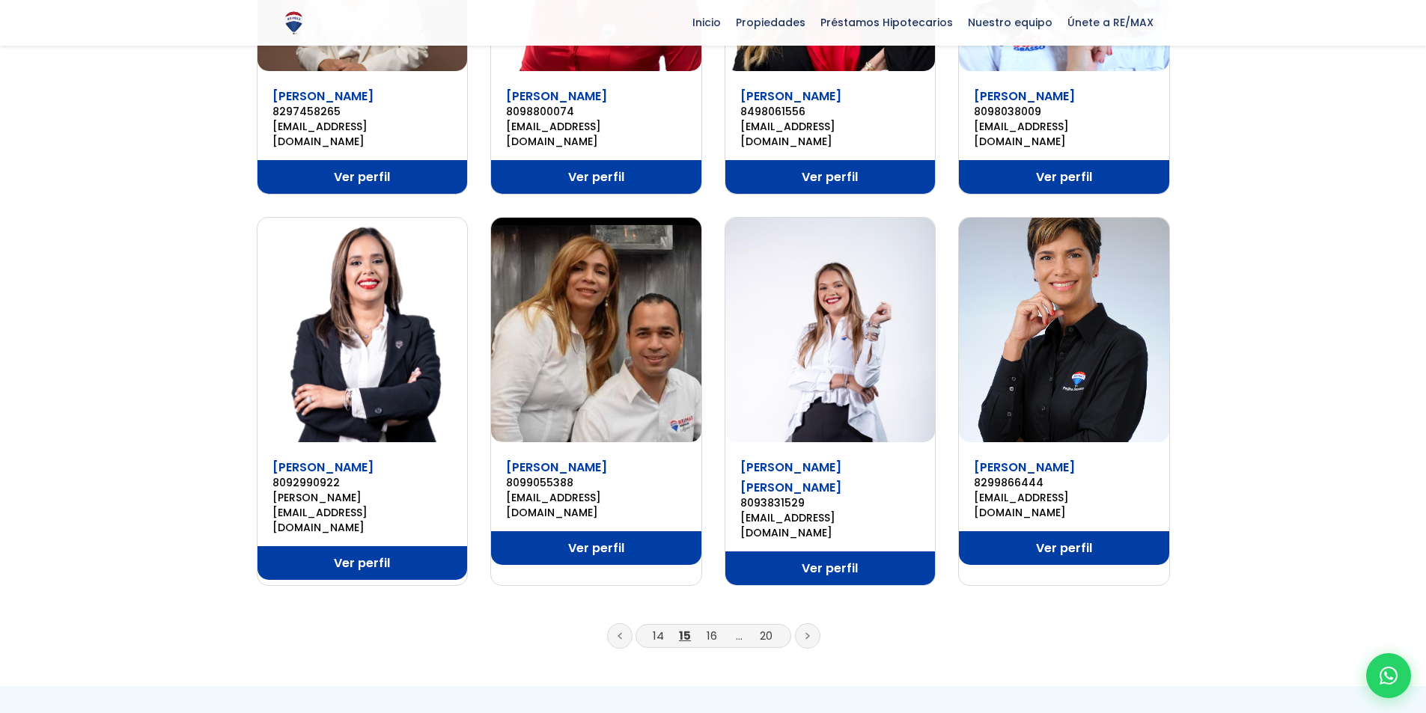
click at [805, 633] on icon at bounding box center [807, 636] width 4 height 7
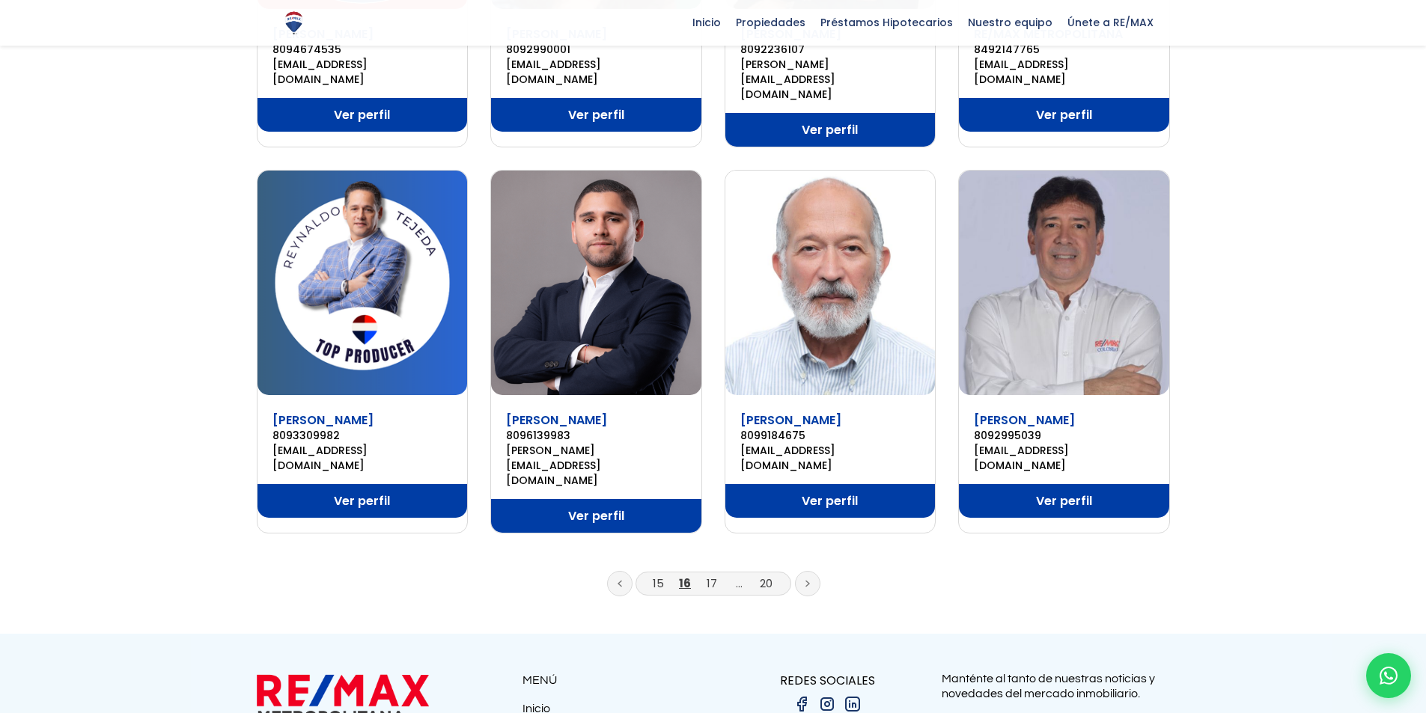
scroll to position [898, 0]
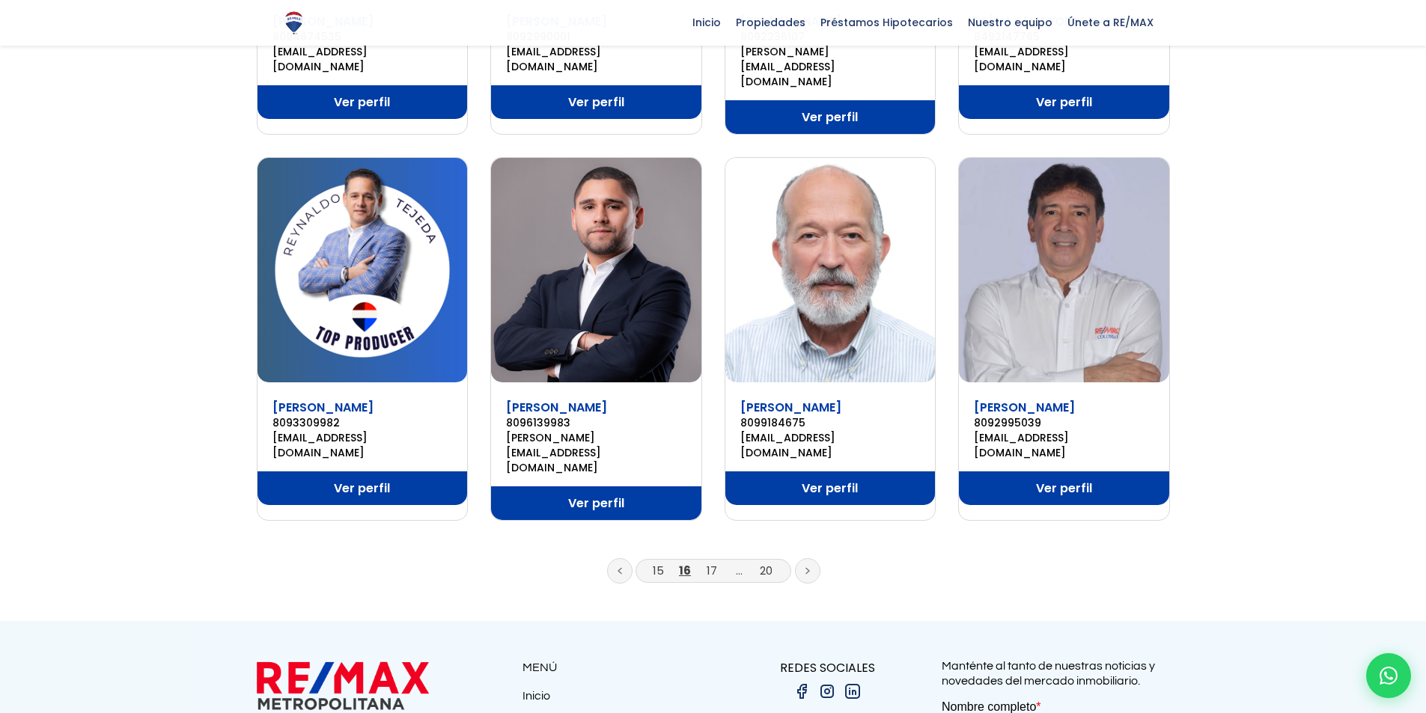
click at [809, 567] on icon at bounding box center [807, 570] width 4 height 7
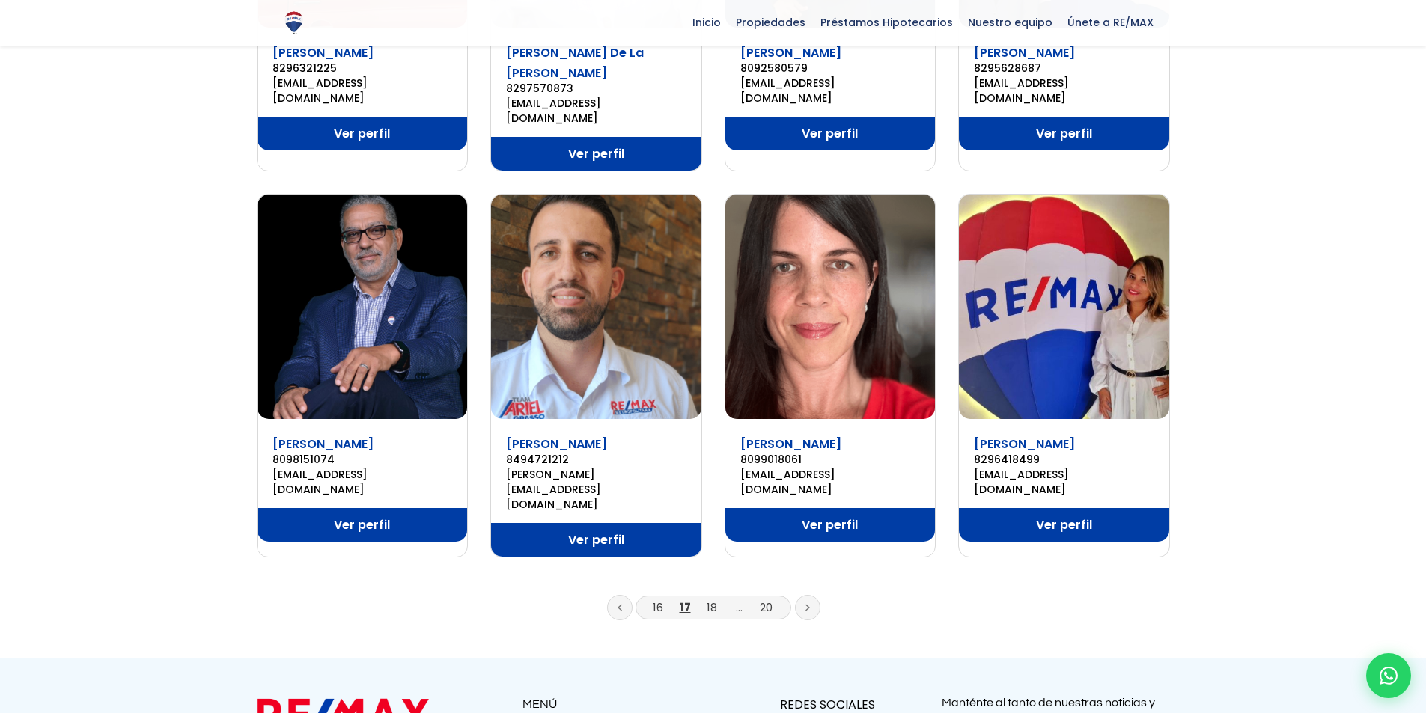
scroll to position [898, 0]
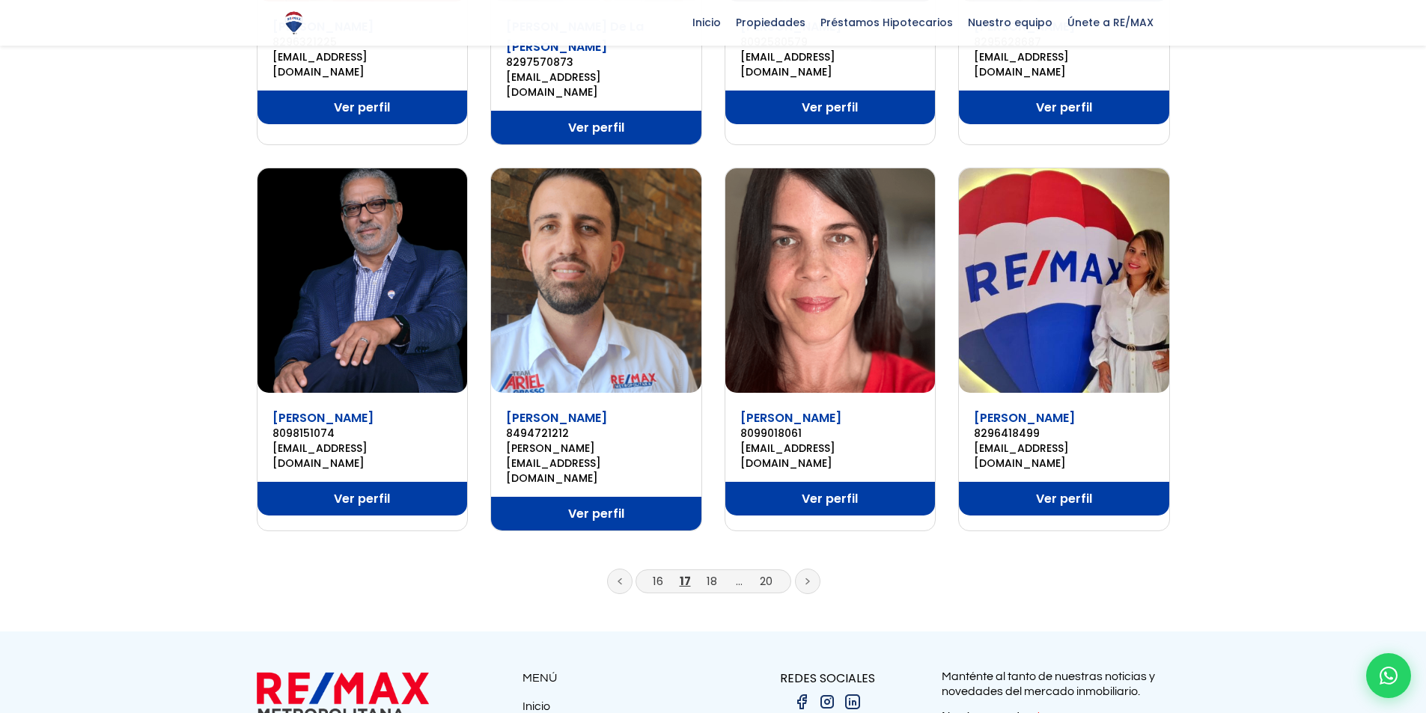
click at [811, 569] on link at bounding box center [807, 581] width 25 height 25
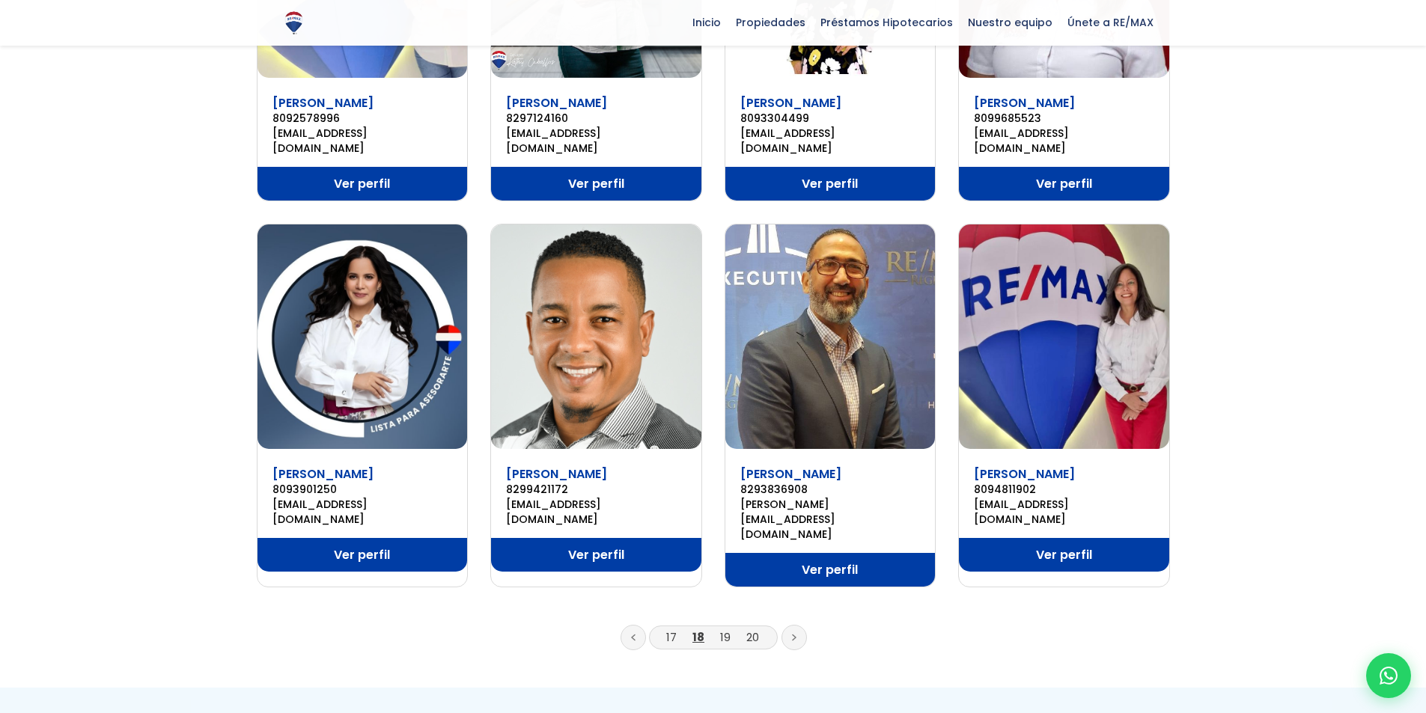
scroll to position [823, 0]
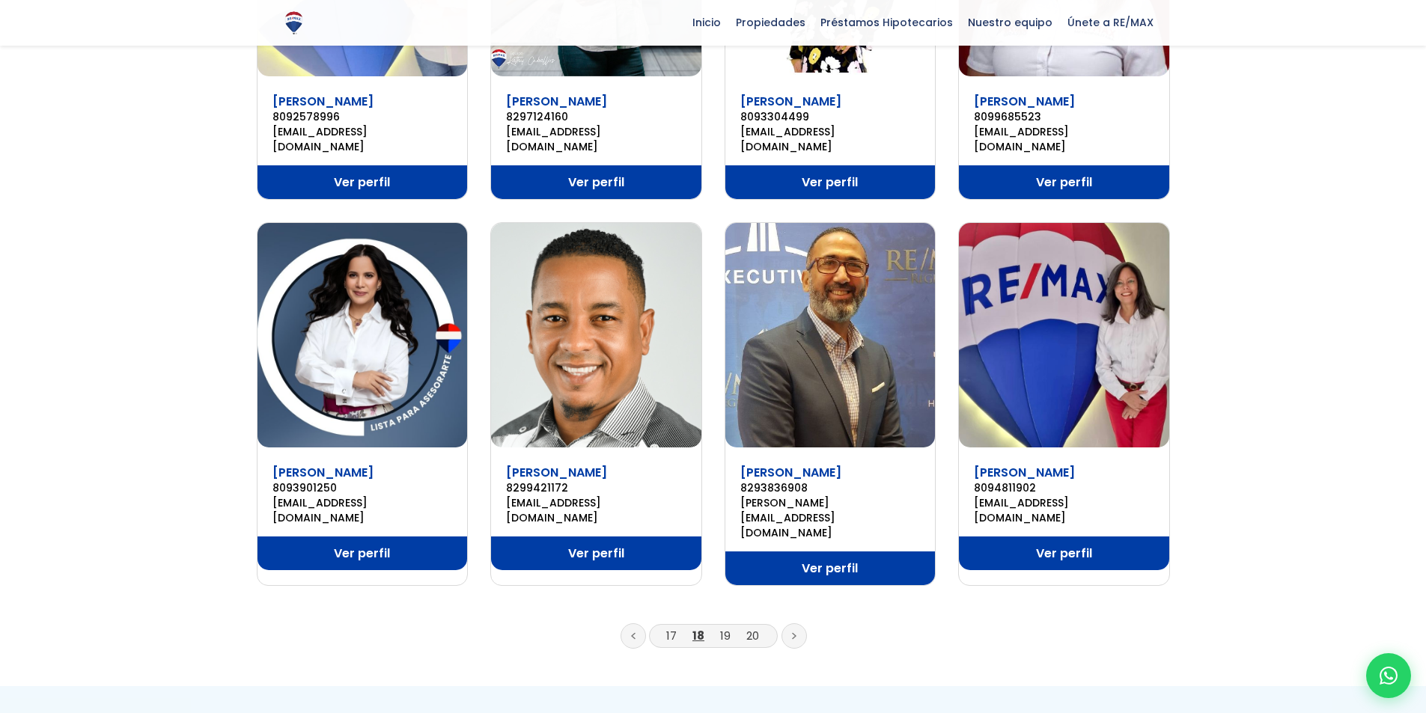
click at [796, 634] on icon at bounding box center [794, 636] width 3 height 5
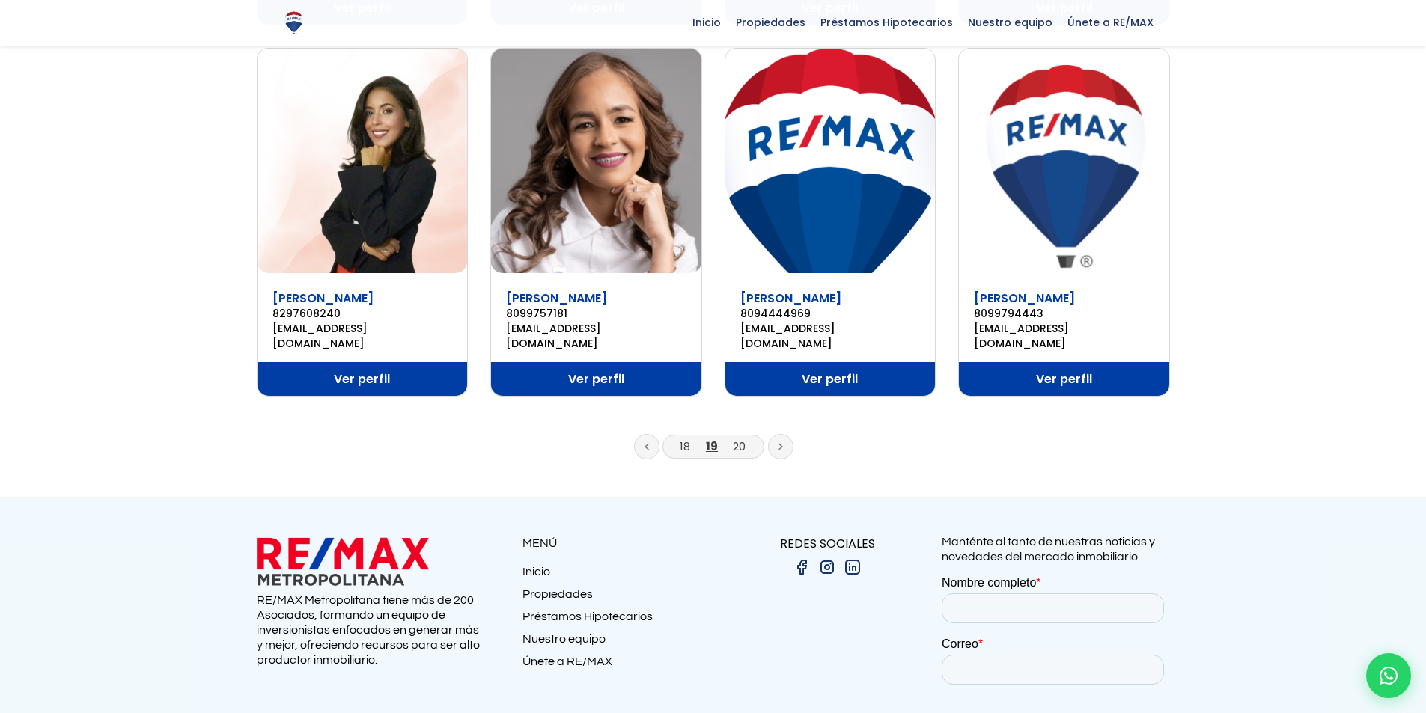
scroll to position [1062, 0]
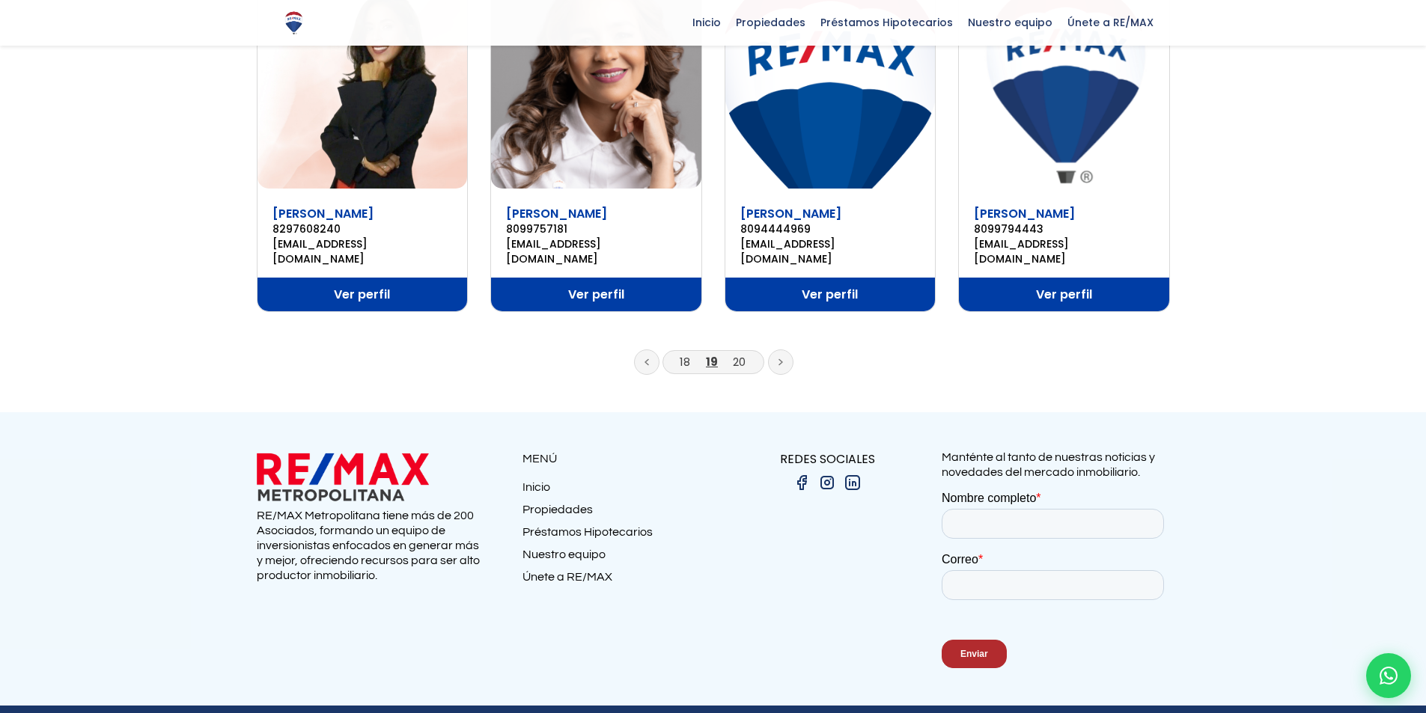
click at [778, 359] on icon at bounding box center [780, 362] width 4 height 7
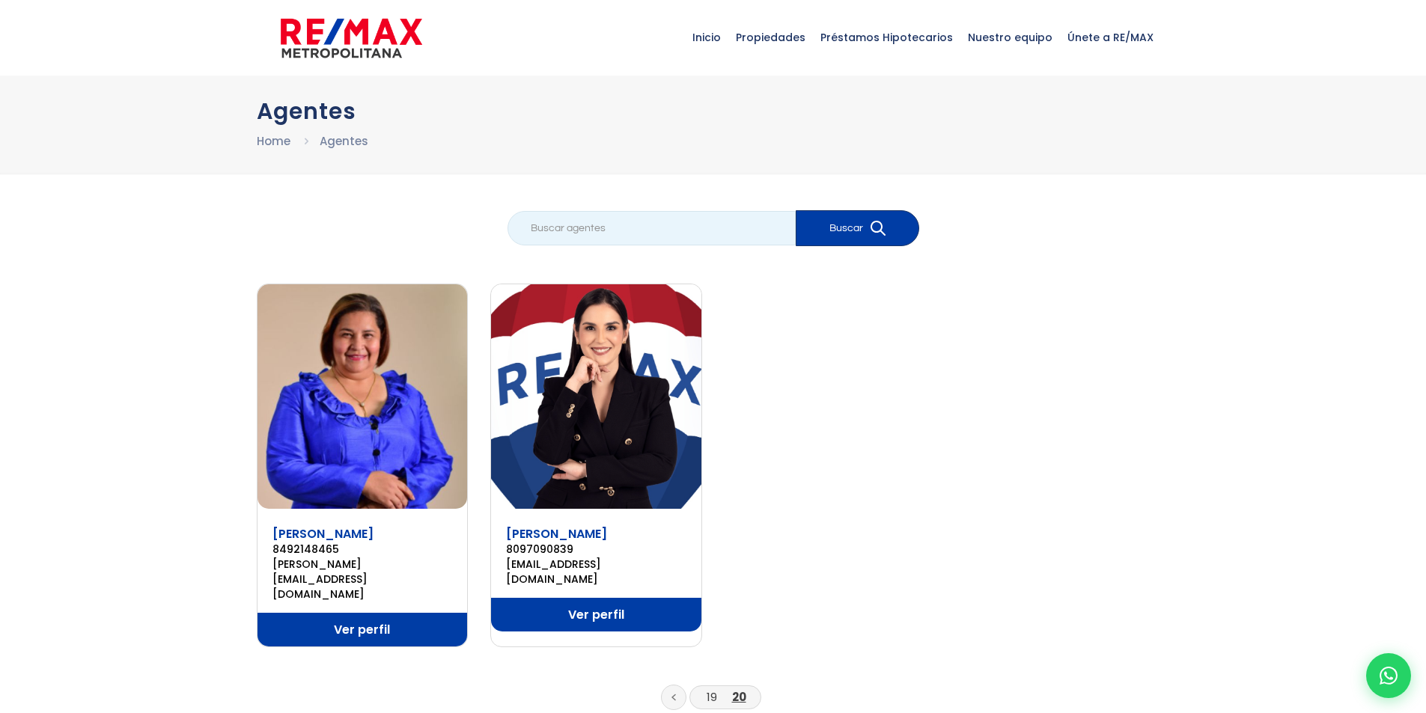
click at [683, 212] on input "search" at bounding box center [652, 228] width 288 height 34
type input "wally"
click at [796, 210] on button "Buscar" at bounding box center [858, 228] width 124 height 36
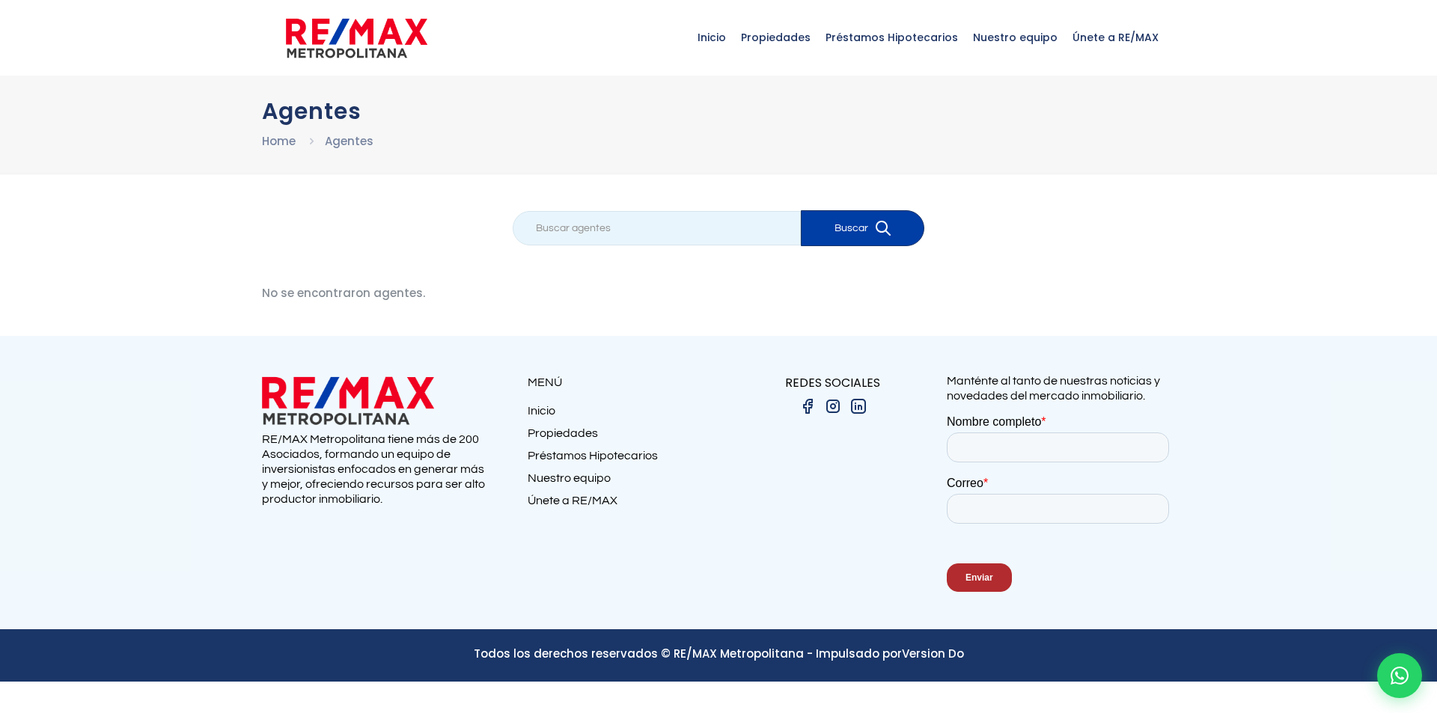
click at [682, 225] on input "search" at bounding box center [657, 228] width 288 height 34
type input "perez"
click at [801, 210] on button "Buscar" at bounding box center [863, 228] width 124 height 36
